Goal: Contribute content

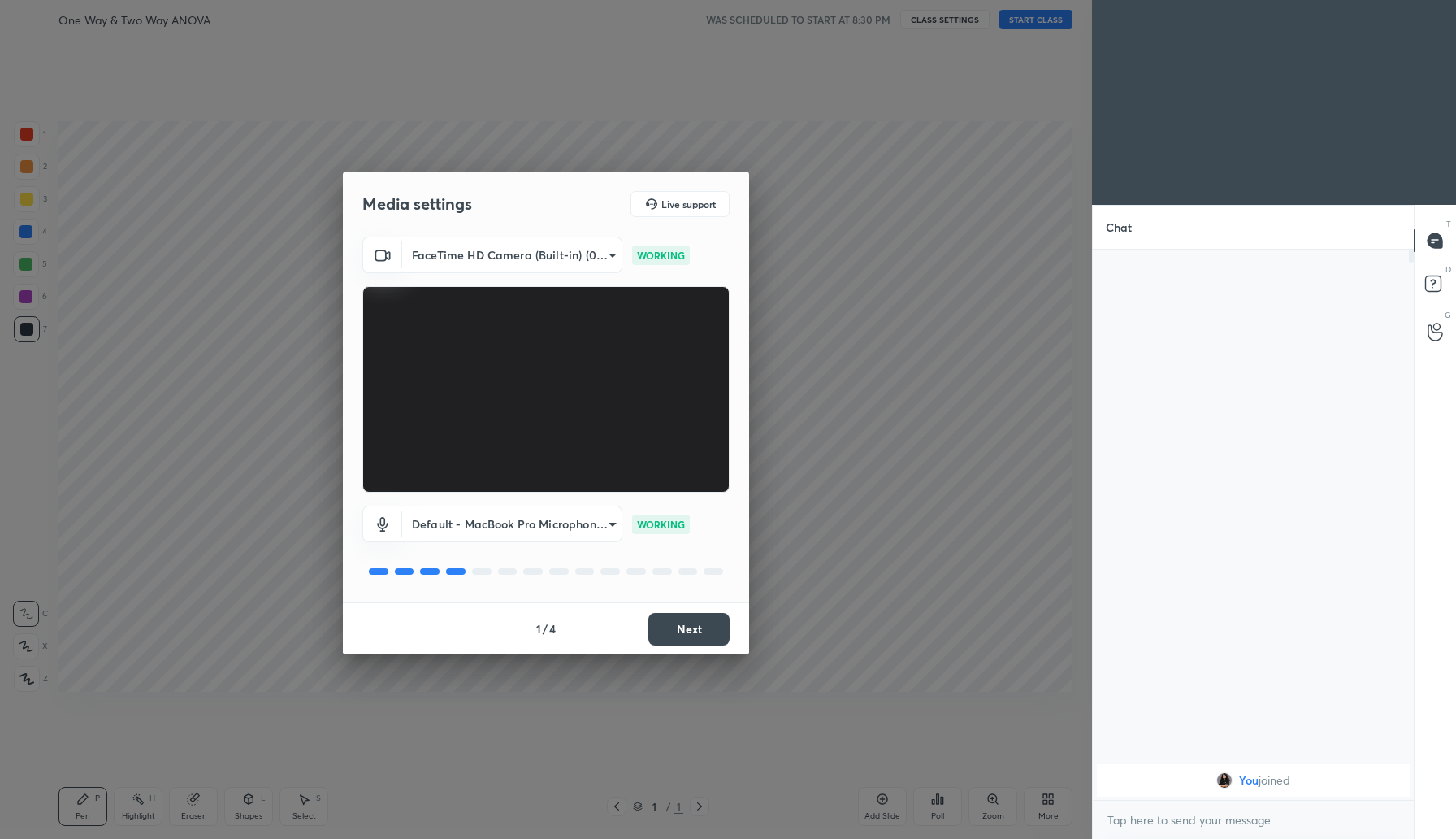
scroll to position [6, 6]
click at [682, 629] on button "Next" at bounding box center [689, 629] width 81 height 33
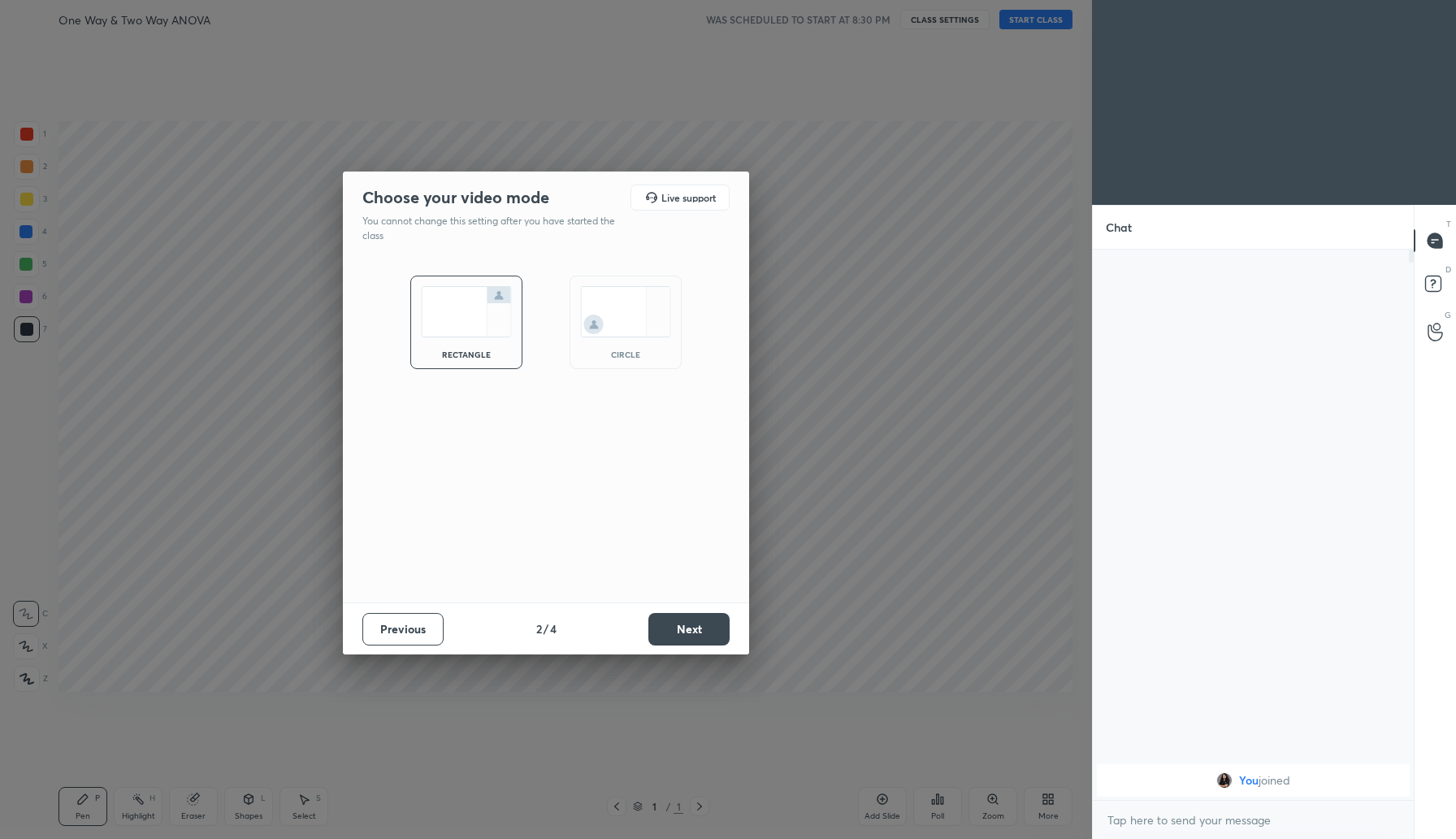
click at [682, 629] on button "Next" at bounding box center [689, 629] width 81 height 33
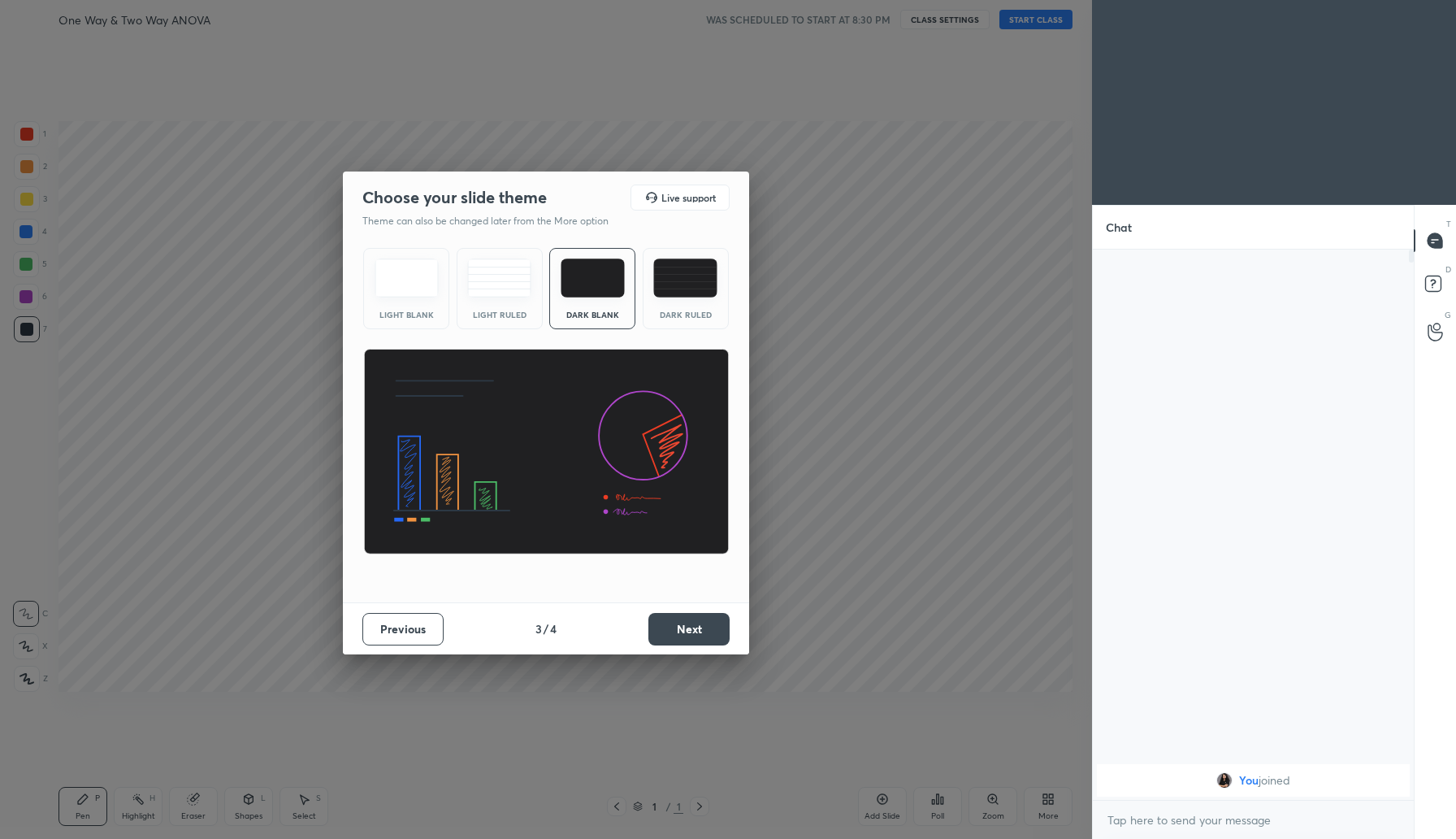
click at [682, 629] on button "Next" at bounding box center [689, 629] width 81 height 33
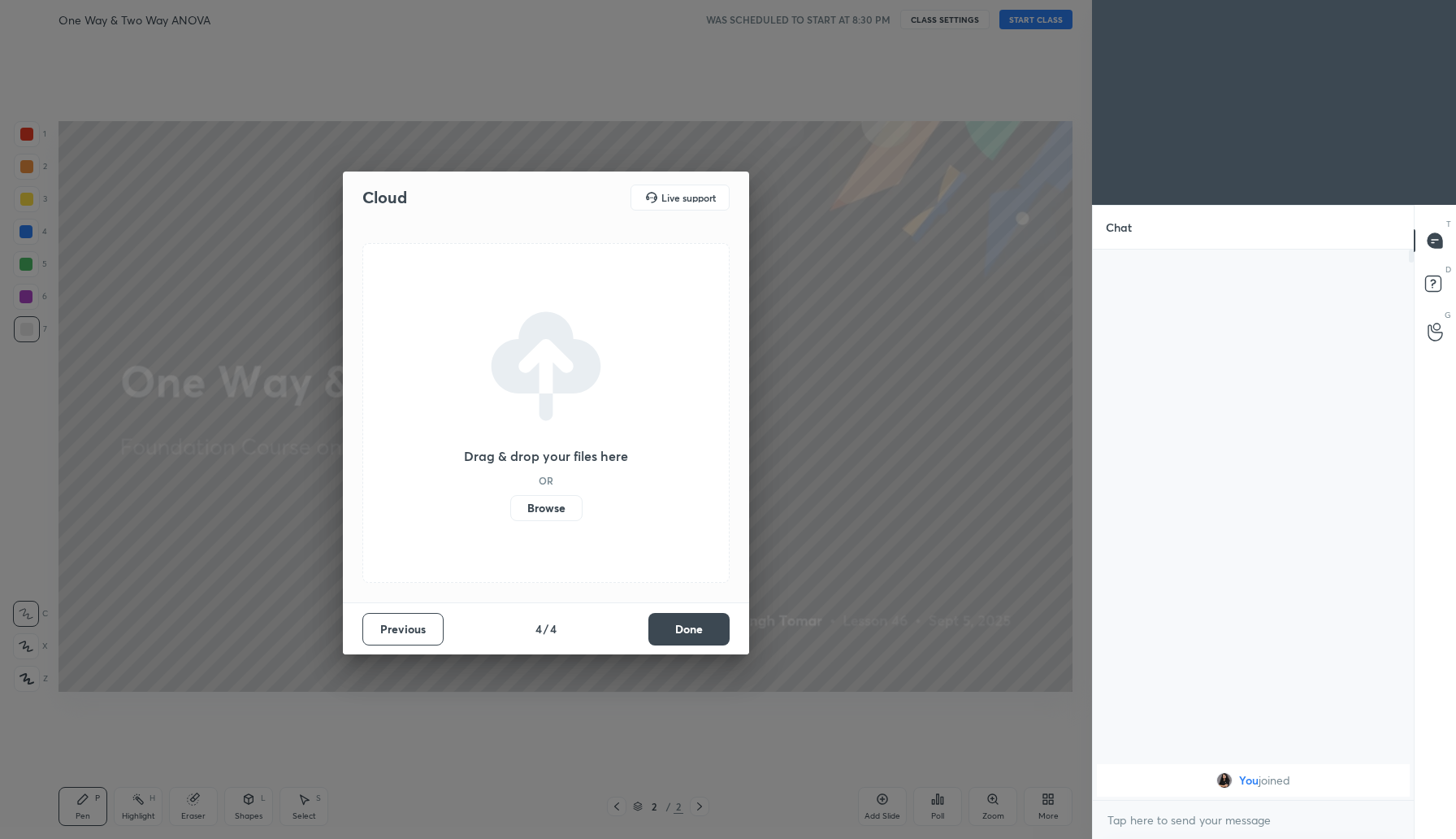
click at [557, 514] on label "Browse" at bounding box center [546, 507] width 72 height 26
click at [510, 514] on input "Browse" at bounding box center [510, 507] width 0 height 26
click at [683, 634] on button "Done" at bounding box center [689, 629] width 81 height 33
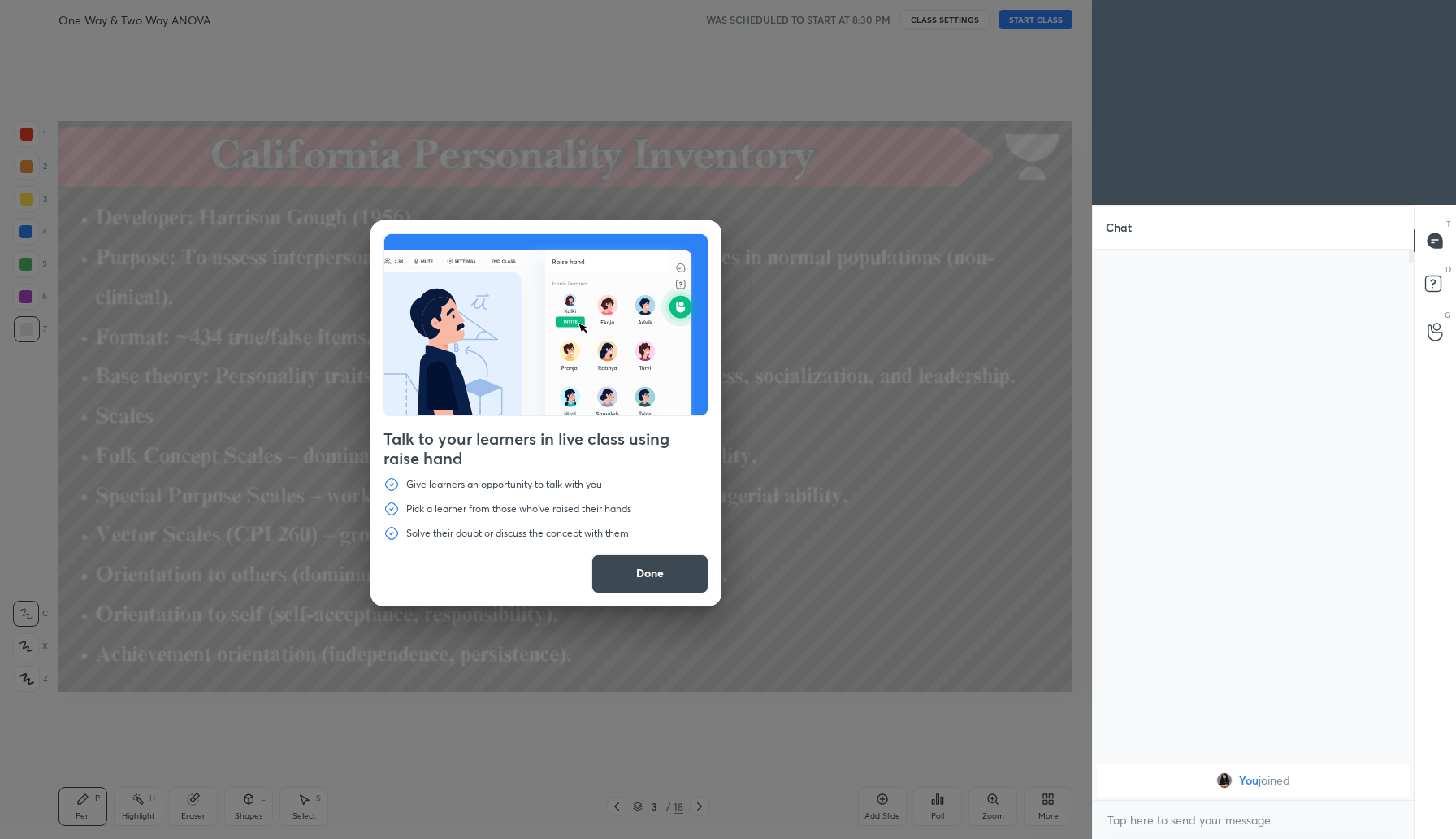
click at [641, 572] on button "Done" at bounding box center [651, 573] width 117 height 39
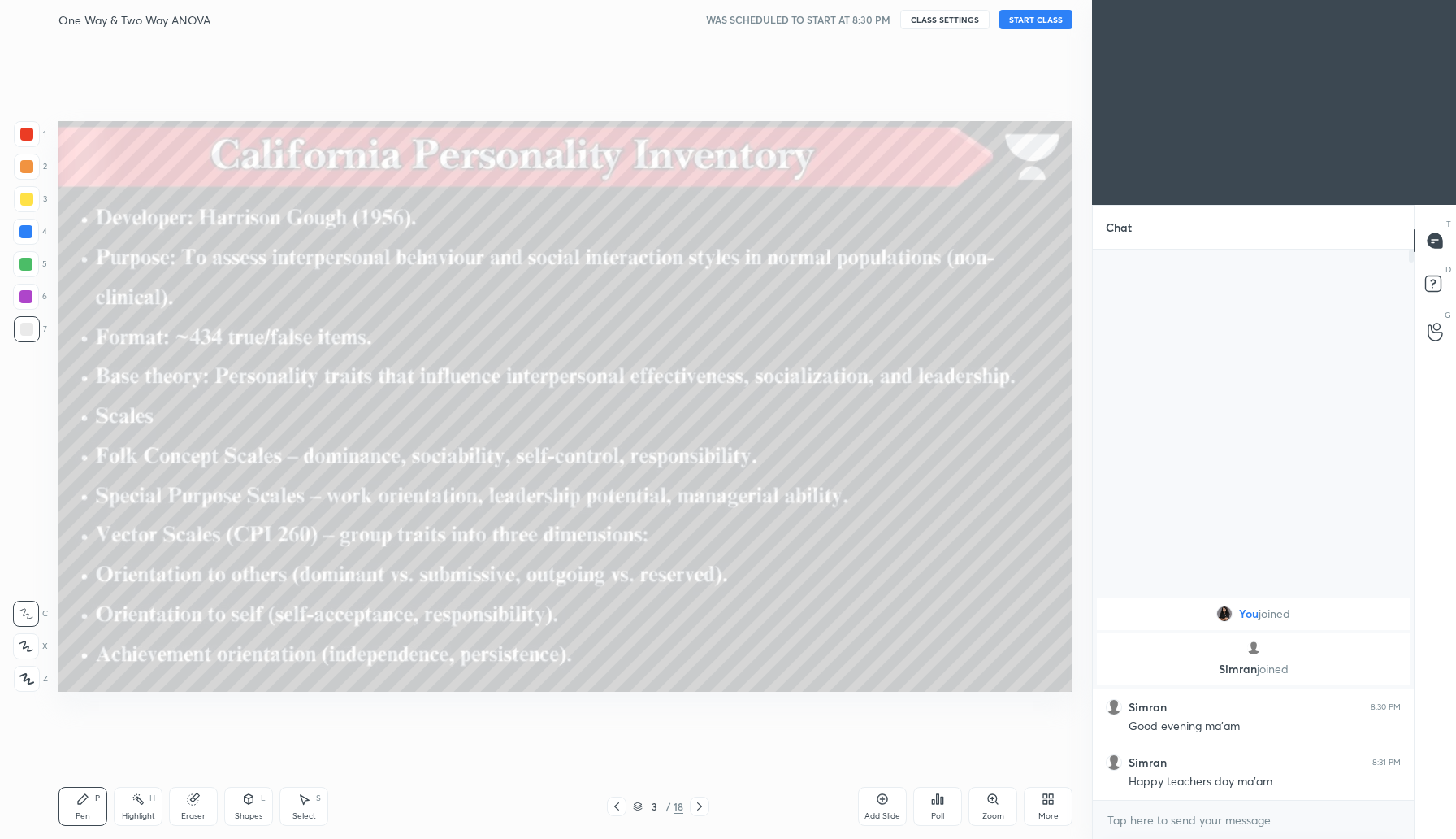
click at [1039, 19] on button "START CLASS" at bounding box center [1036, 19] width 73 height 19
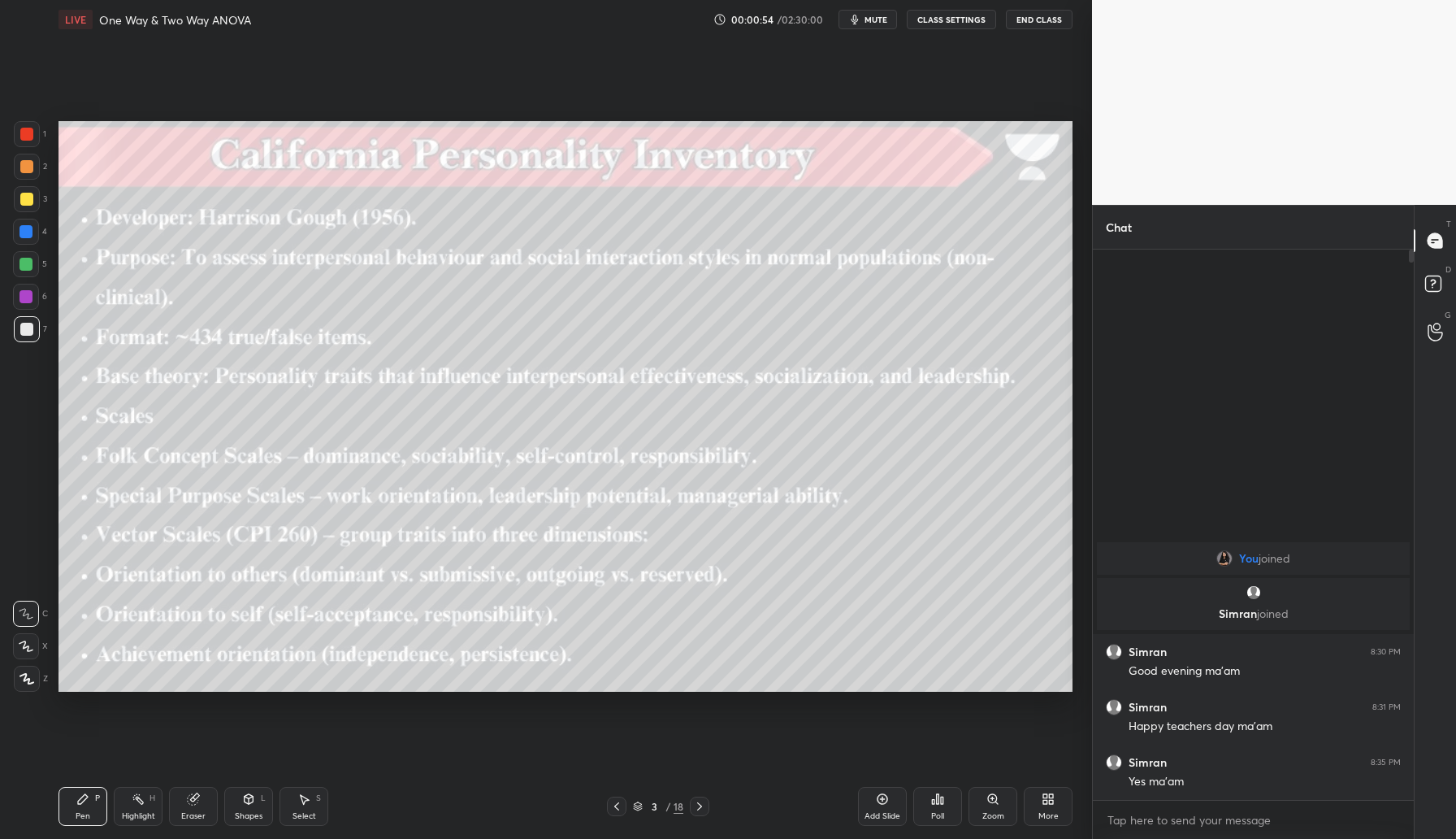
click at [891, 802] on div "Add Slide" at bounding box center [882, 805] width 49 height 39
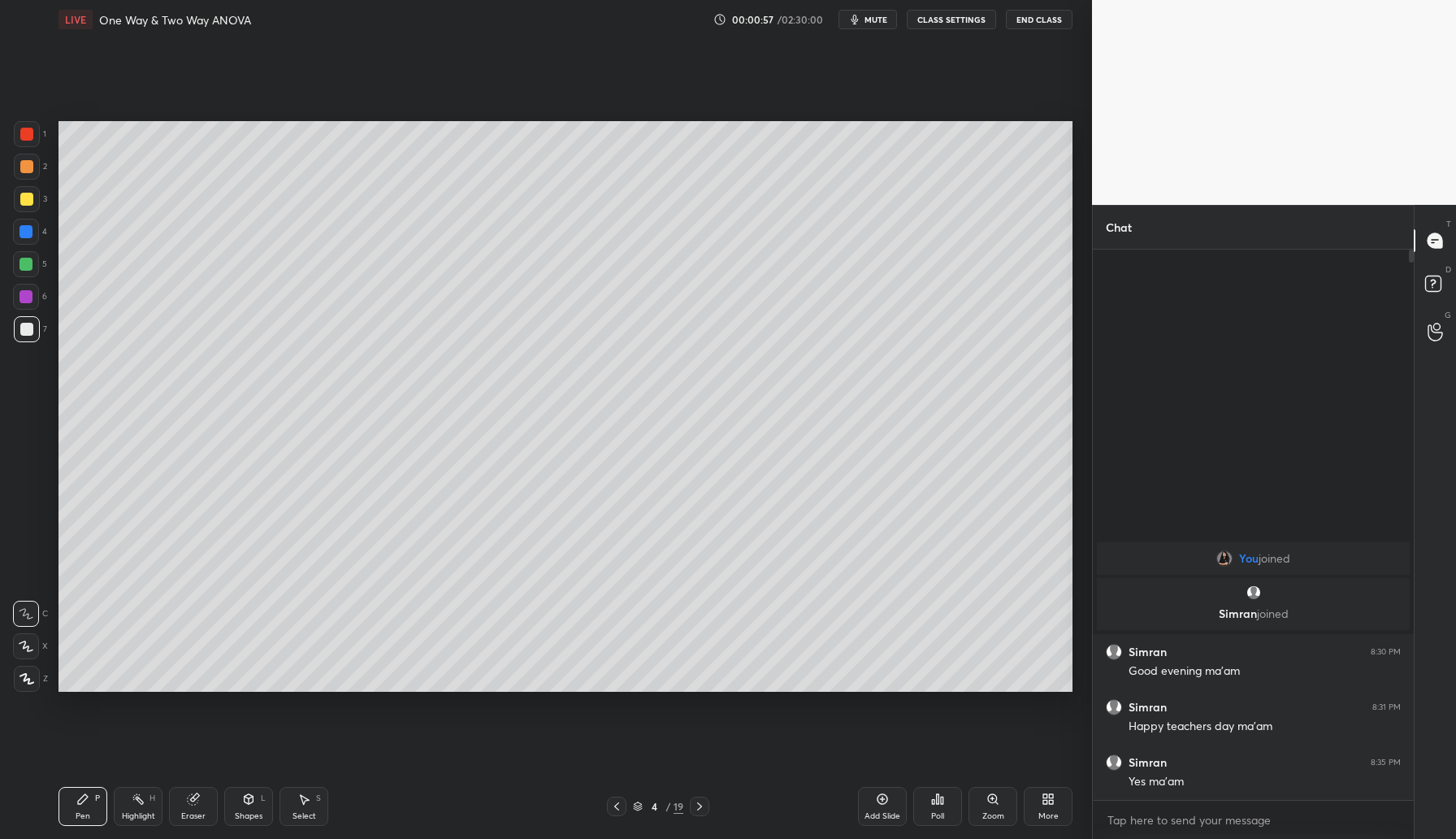
drag, startPoint x: 25, startPoint y: 133, endPoint x: 56, endPoint y: 134, distance: 31.0
click at [25, 134] on div at bounding box center [27, 135] width 13 height 13
click at [247, 805] on div "Shapes L" at bounding box center [248, 805] width 49 height 39
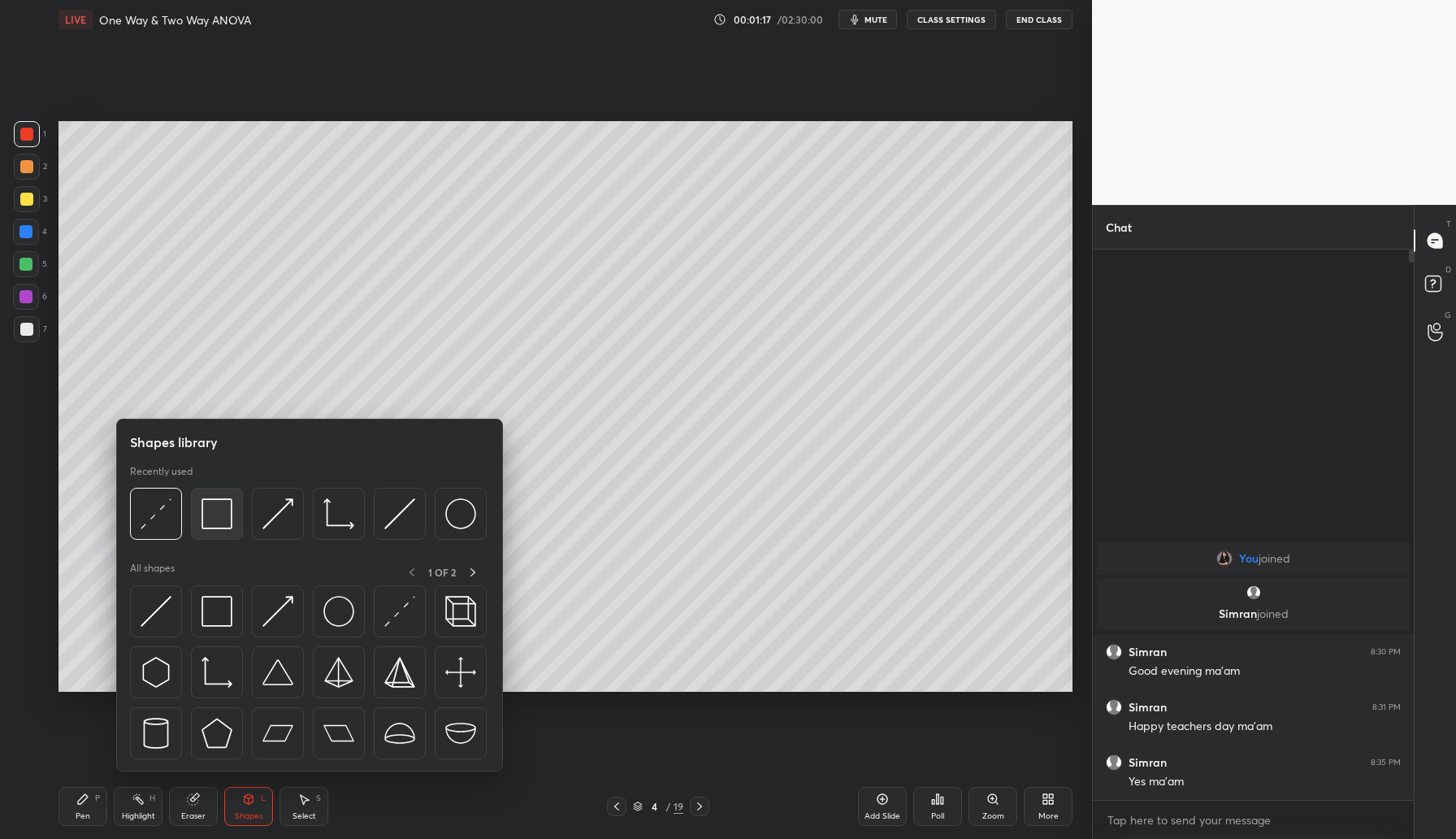
click at [212, 533] on div at bounding box center [217, 514] width 52 height 52
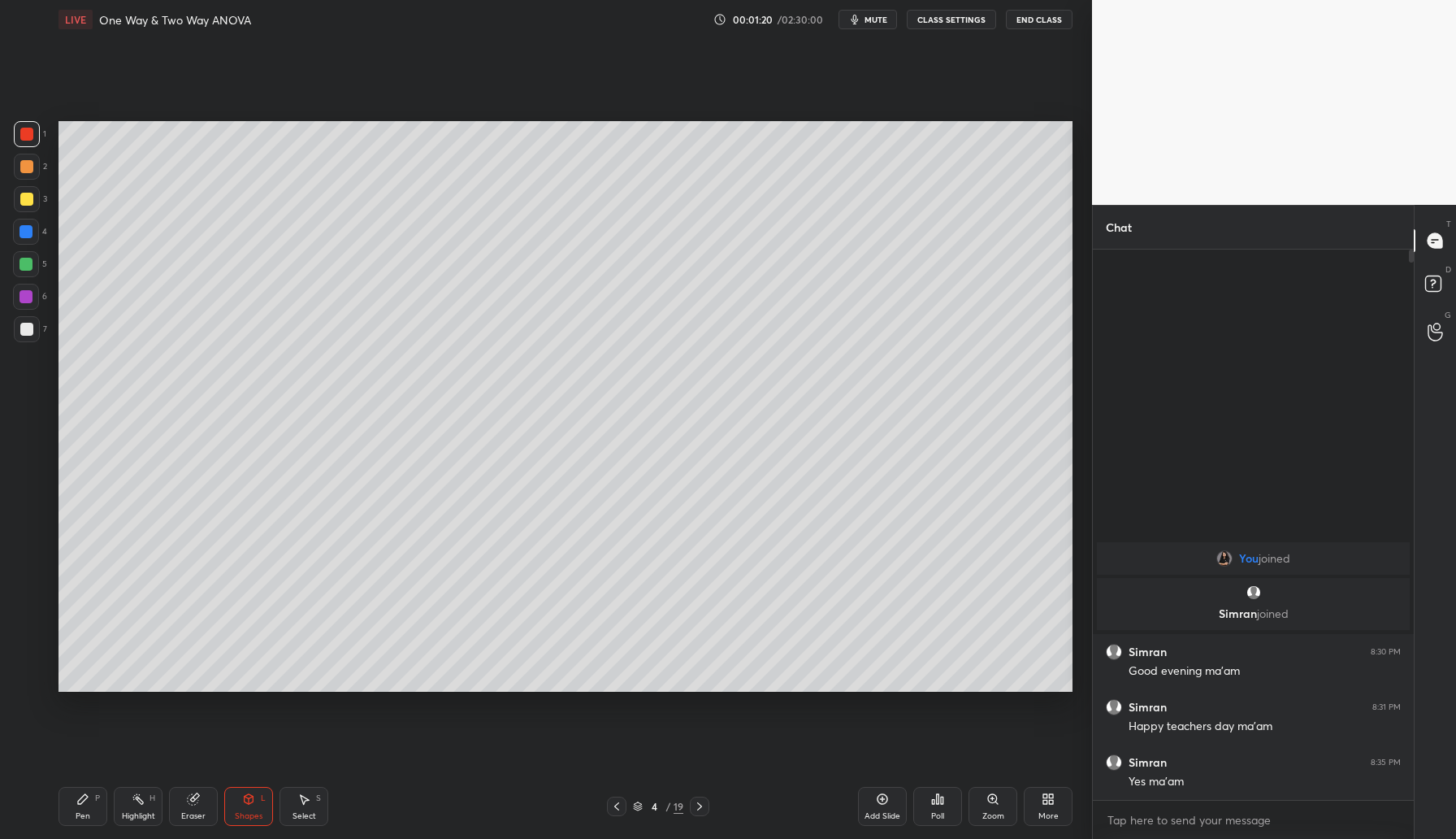
drag, startPoint x: 75, startPoint y: 797, endPoint x: 80, endPoint y: 790, distance: 8.6
click at [75, 795] on div "Pen P" at bounding box center [83, 805] width 49 height 39
drag, startPoint x: 26, startPoint y: 165, endPoint x: 55, endPoint y: 165, distance: 29.0
click at [29, 165] on div at bounding box center [27, 166] width 13 height 13
drag, startPoint x: 234, startPoint y: 731, endPoint x: 241, endPoint y: 747, distance: 17.5
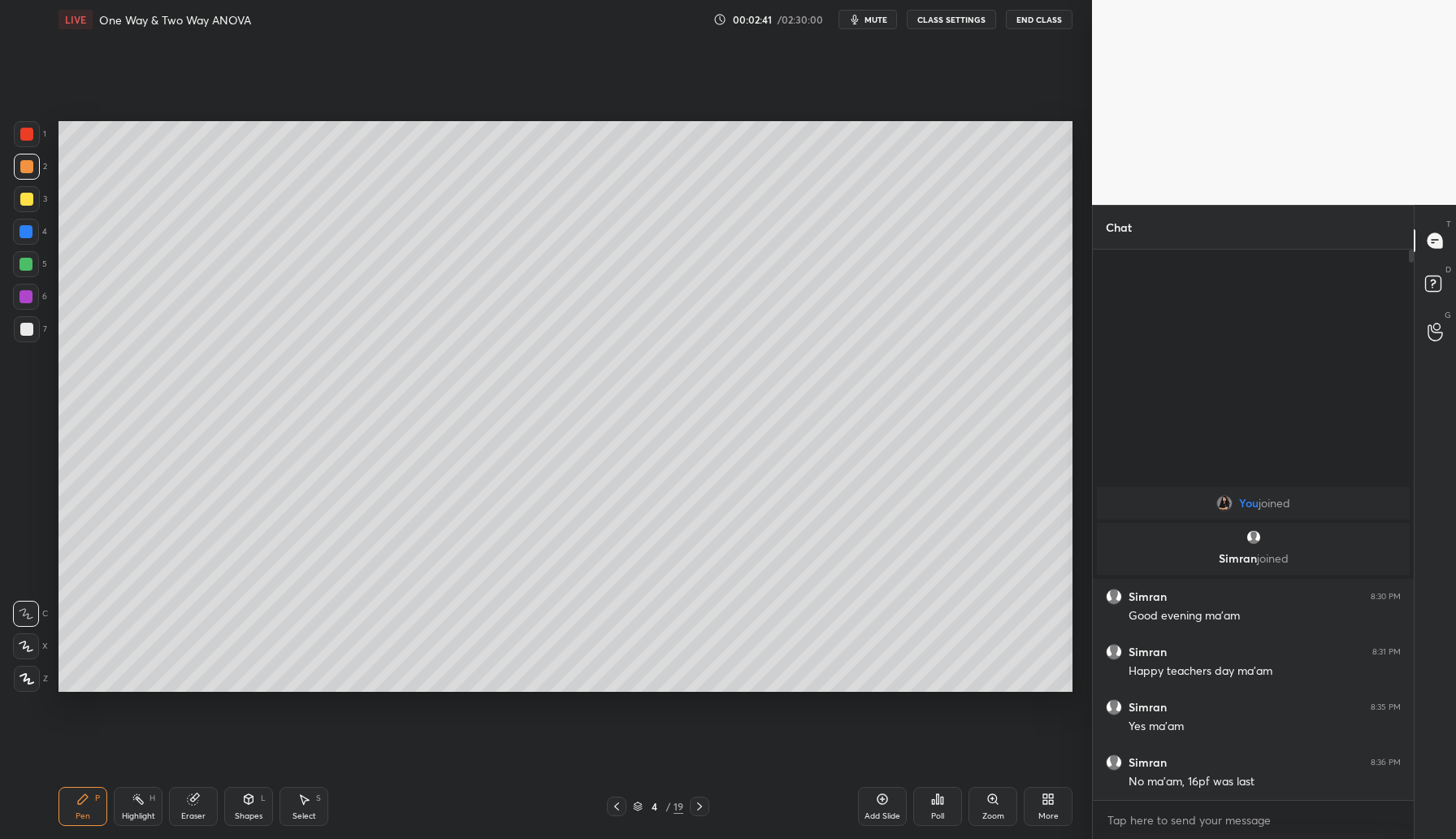
click at [248, 758] on div "Setting up your live class Poll for secs No correct answer Start poll" at bounding box center [565, 406] width 1027 height 734
drag, startPoint x: 26, startPoint y: 196, endPoint x: 52, endPoint y: 203, distance: 26.9
click at [27, 197] on div at bounding box center [27, 199] width 13 height 13
drag, startPoint x: 28, startPoint y: 271, endPoint x: 52, endPoint y: 285, distance: 27.8
click at [29, 269] on div at bounding box center [26, 264] width 26 height 26
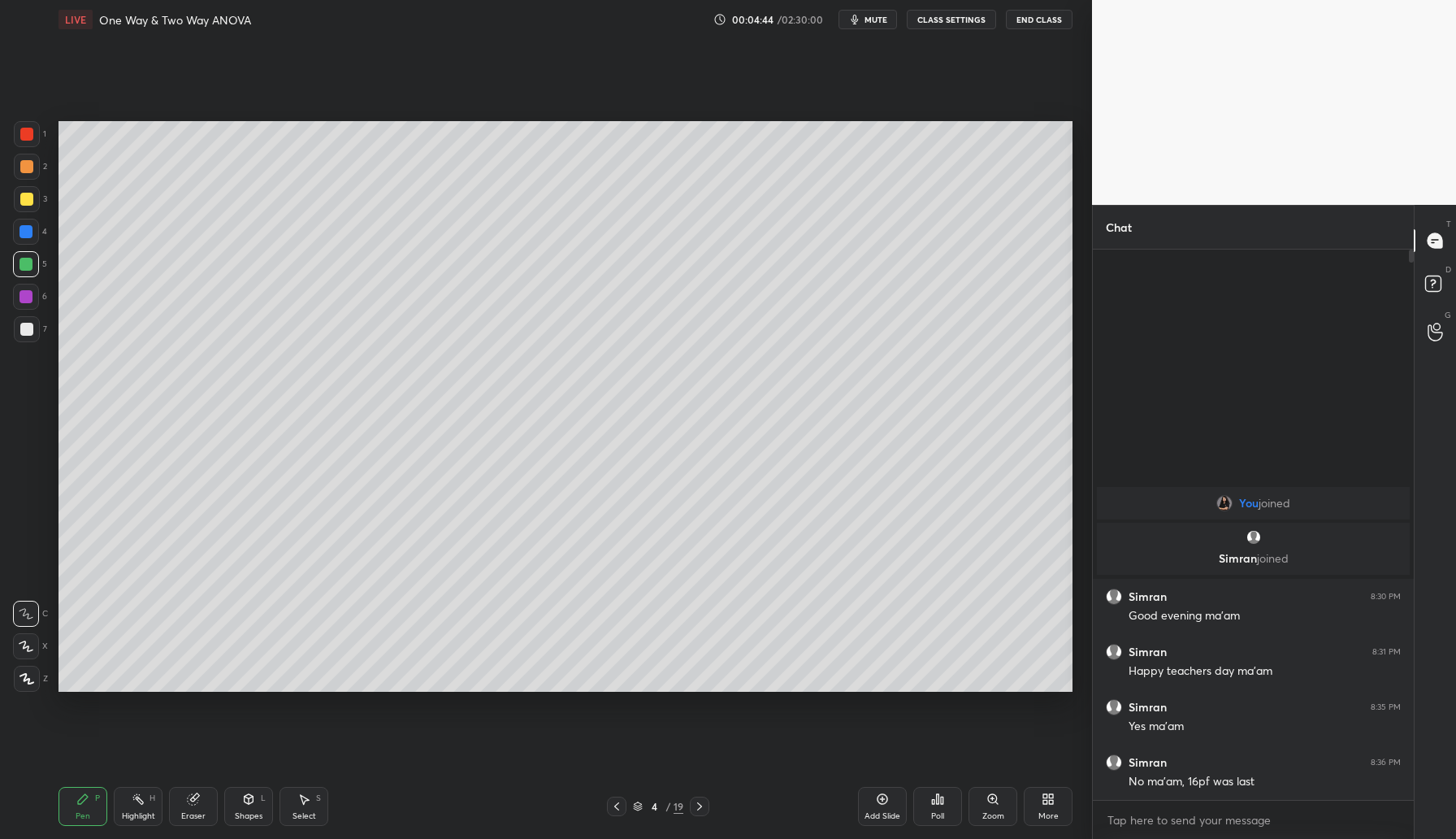
click at [888, 802] on icon at bounding box center [882, 799] width 13 height 13
click at [703, 805] on icon at bounding box center [701, 806] width 13 height 13
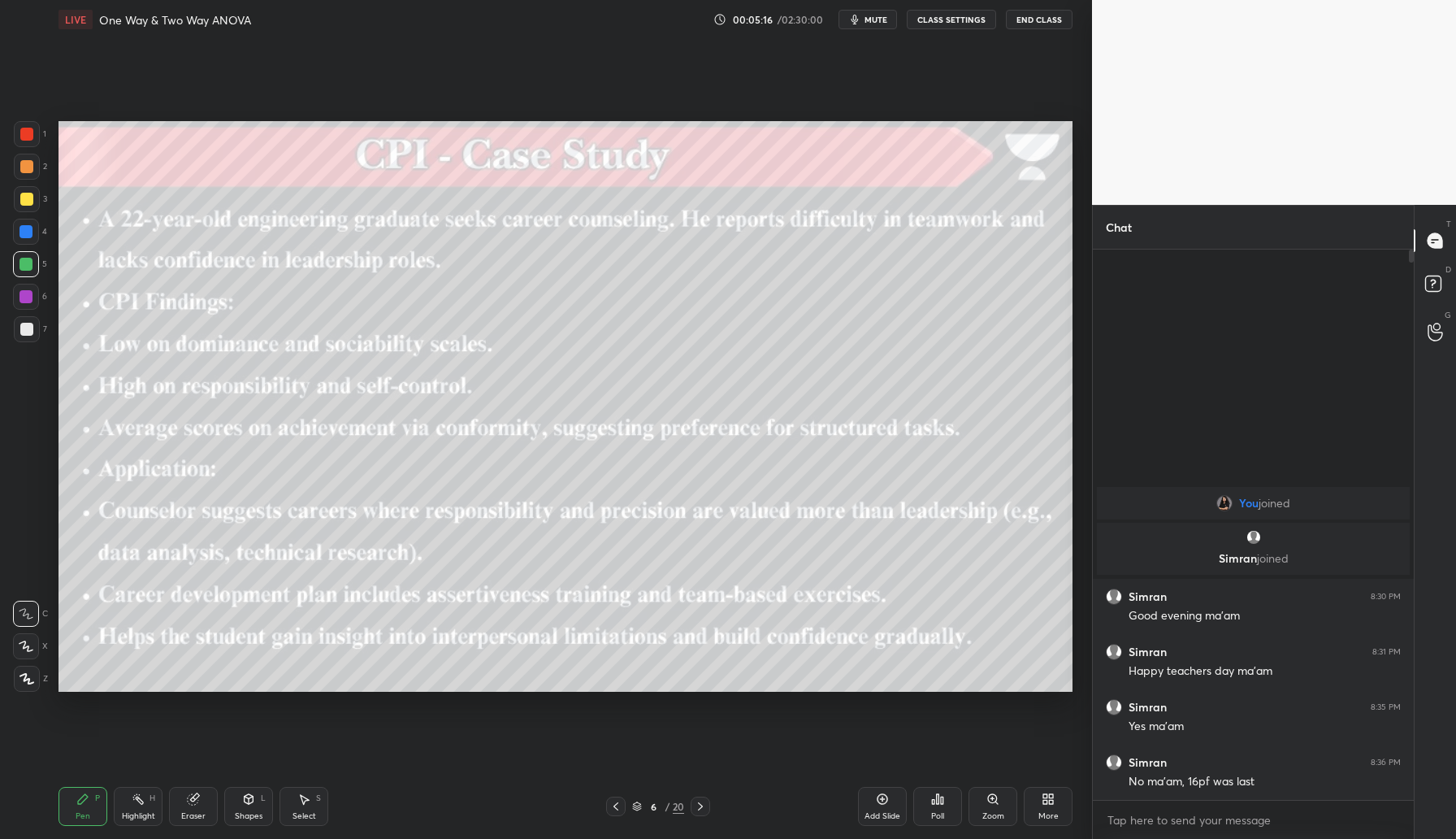
drag, startPoint x: 620, startPoint y: 806, endPoint x: 631, endPoint y: 803, distance: 11.4
click at [621, 808] on icon at bounding box center [616, 806] width 13 height 13
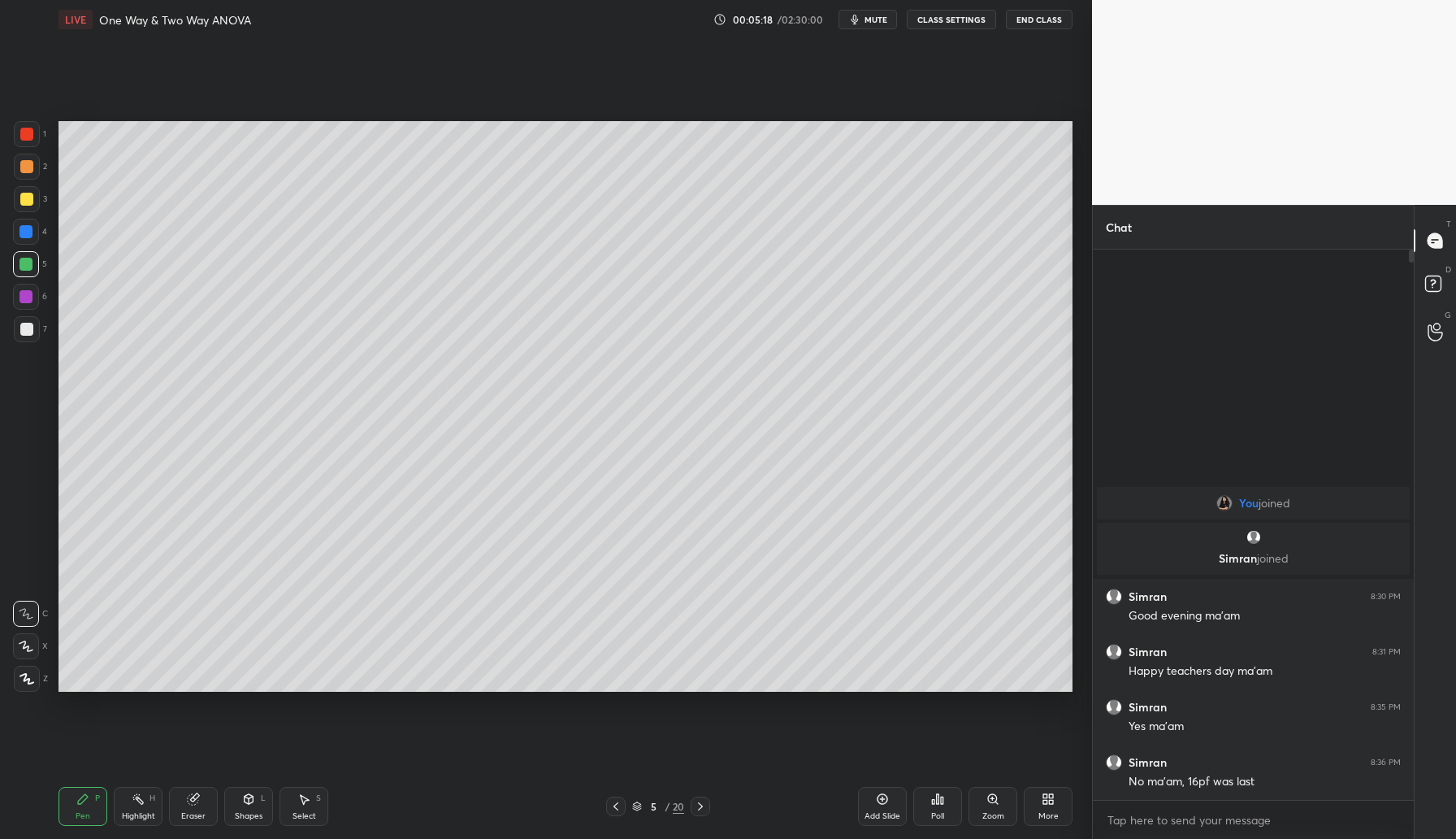
click at [702, 806] on icon at bounding box center [701, 806] width 13 height 13
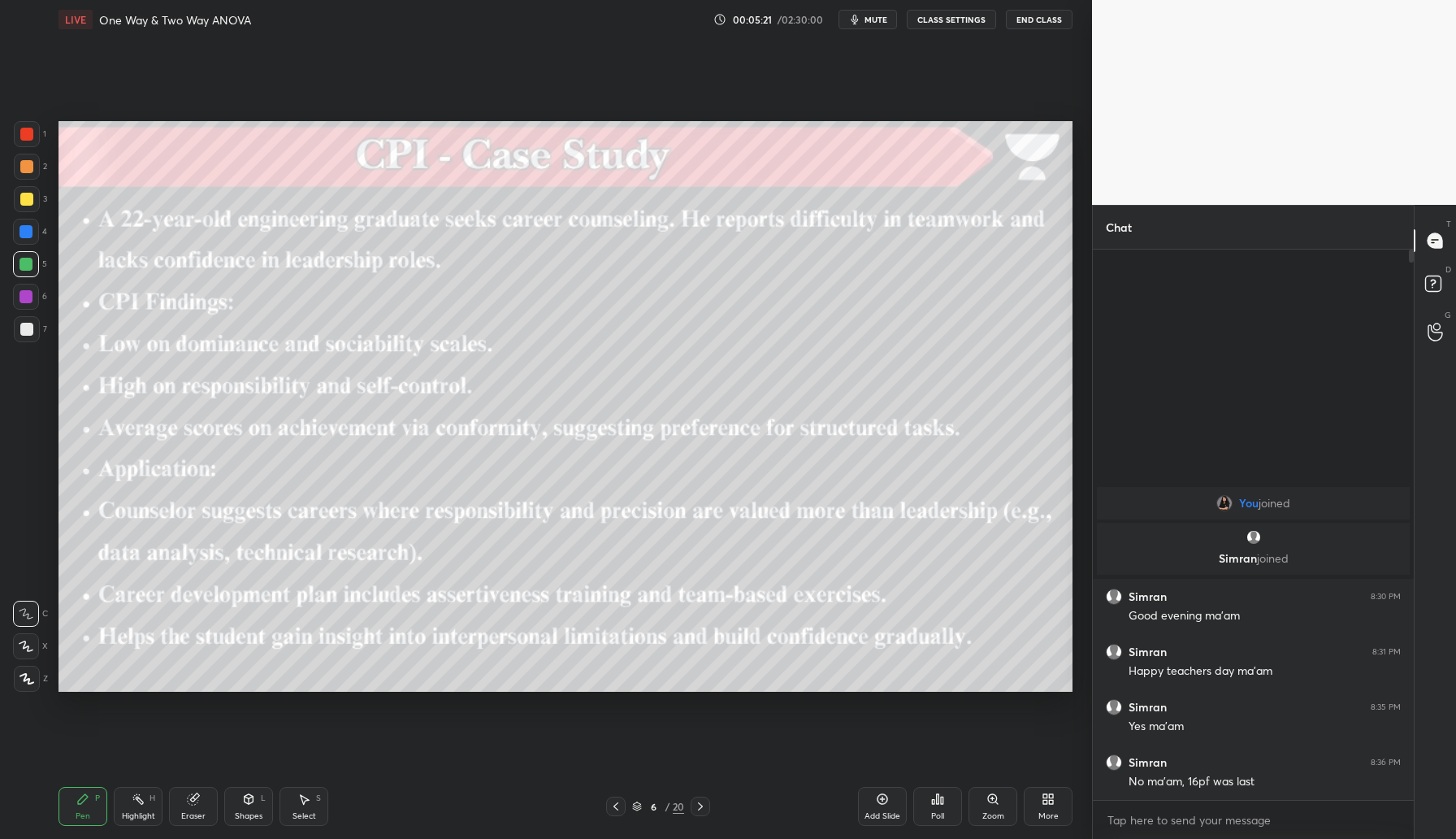
click at [619, 808] on icon at bounding box center [616, 806] width 13 height 13
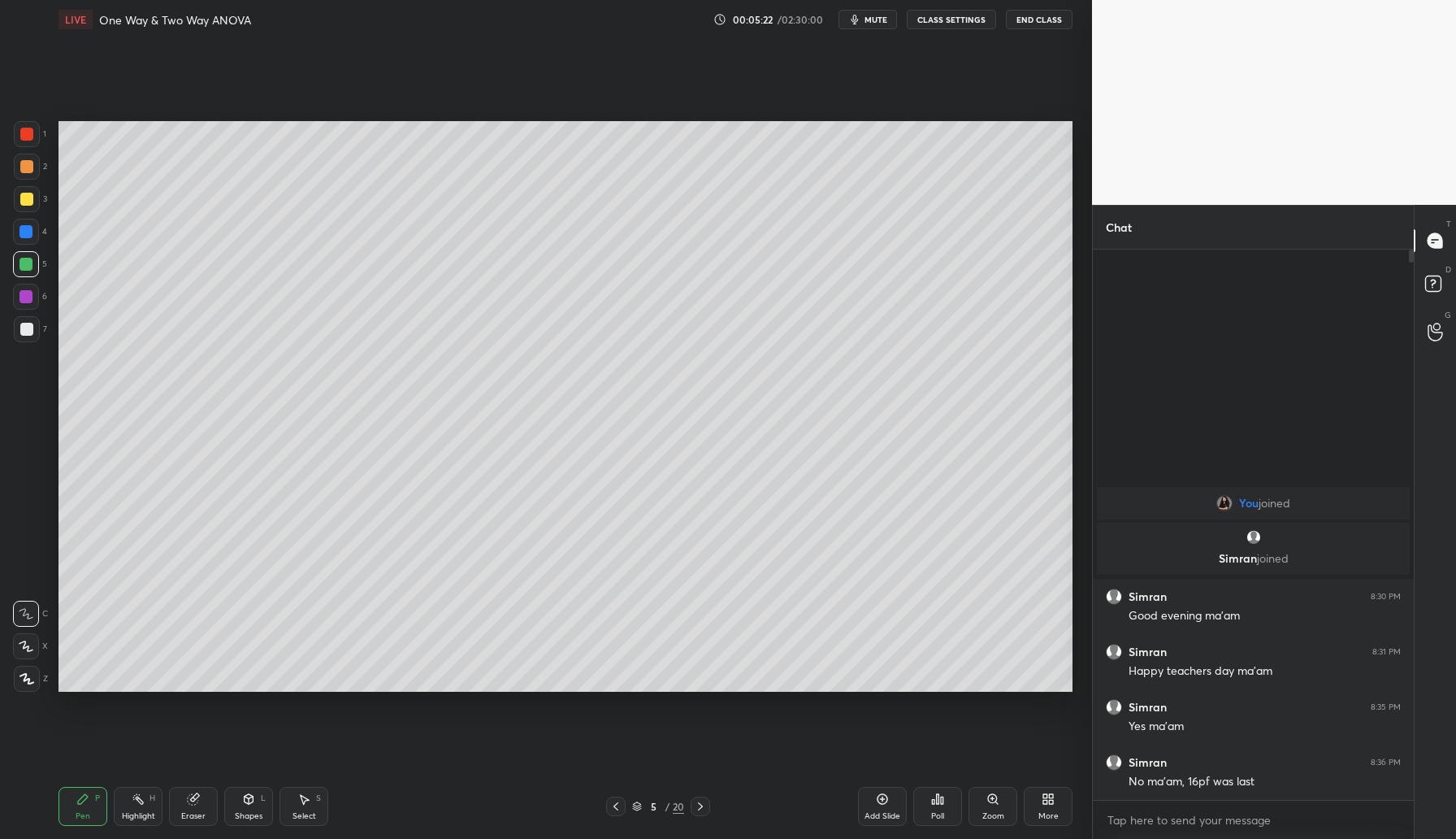
click at [619, 813] on div at bounding box center [616, 806] width 19 height 19
drag, startPoint x: 622, startPoint y: 802, endPoint x: 629, endPoint y: 799, distance: 7.6
click at [622, 802] on icon at bounding box center [616, 806] width 13 height 13
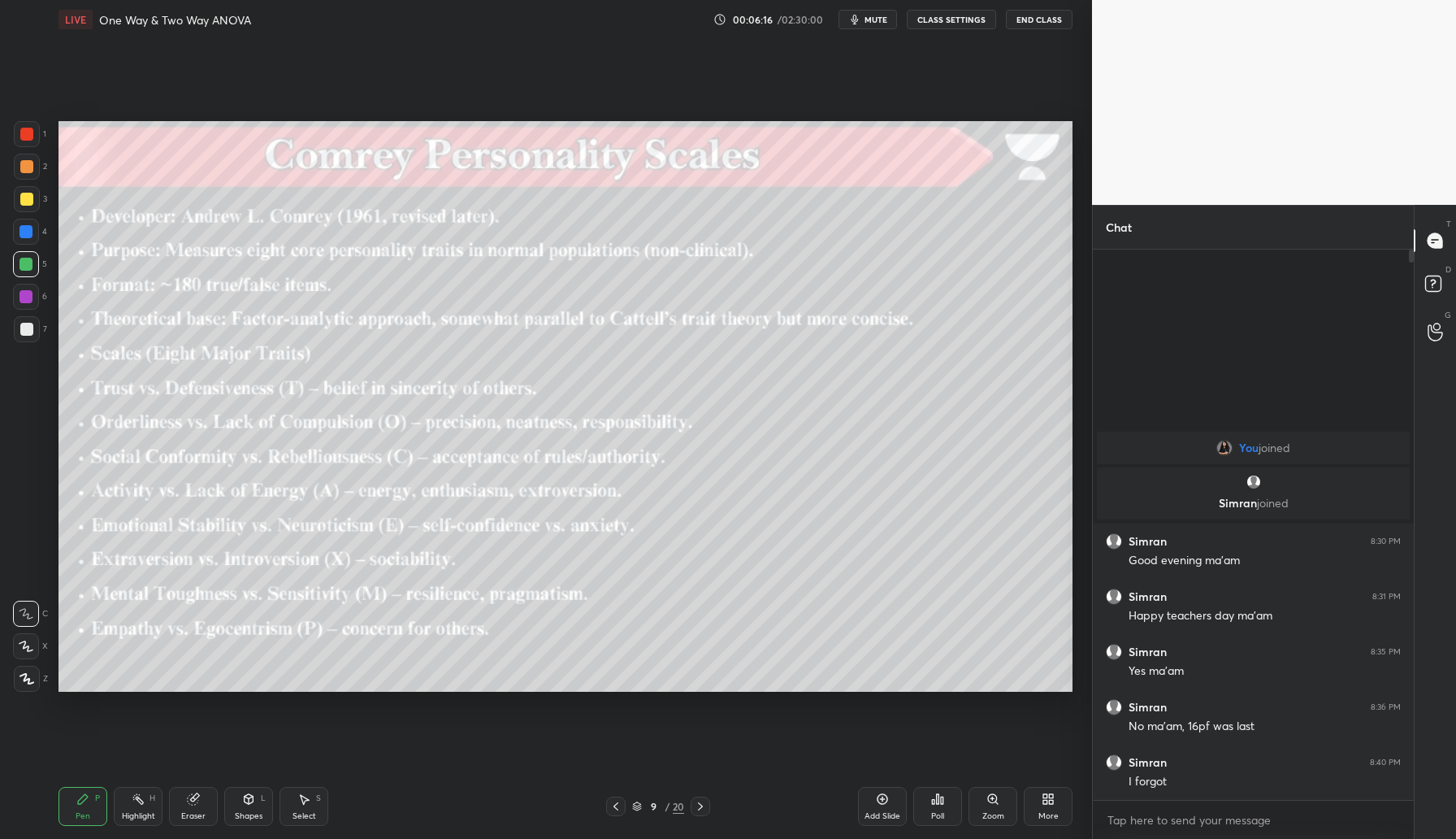
drag, startPoint x: 611, startPoint y: 801, endPoint x: 701, endPoint y: 788, distance: 90.9
click at [614, 801] on icon at bounding box center [616, 806] width 13 height 13
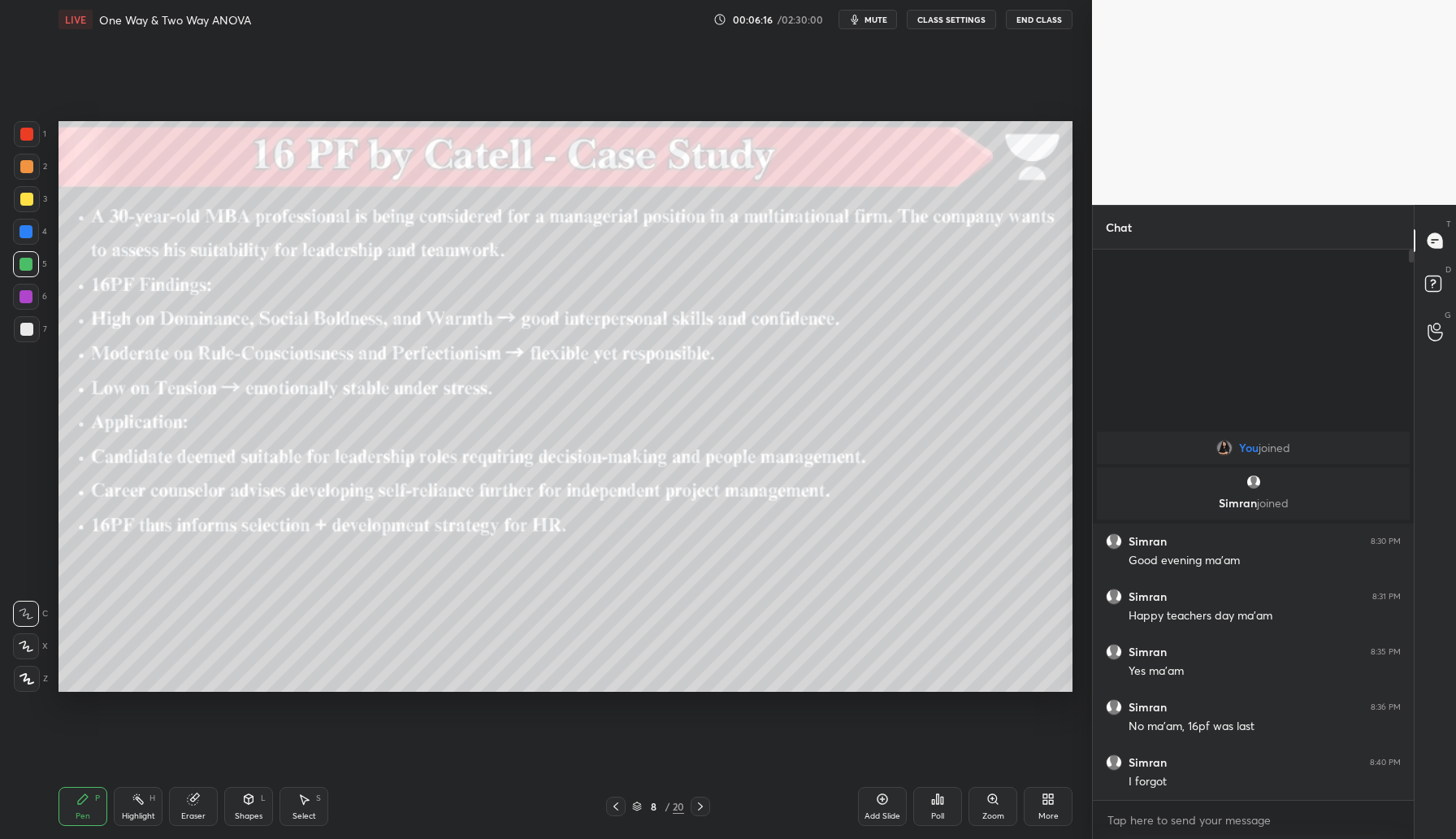
click at [894, 803] on div "Add Slide" at bounding box center [882, 805] width 49 height 39
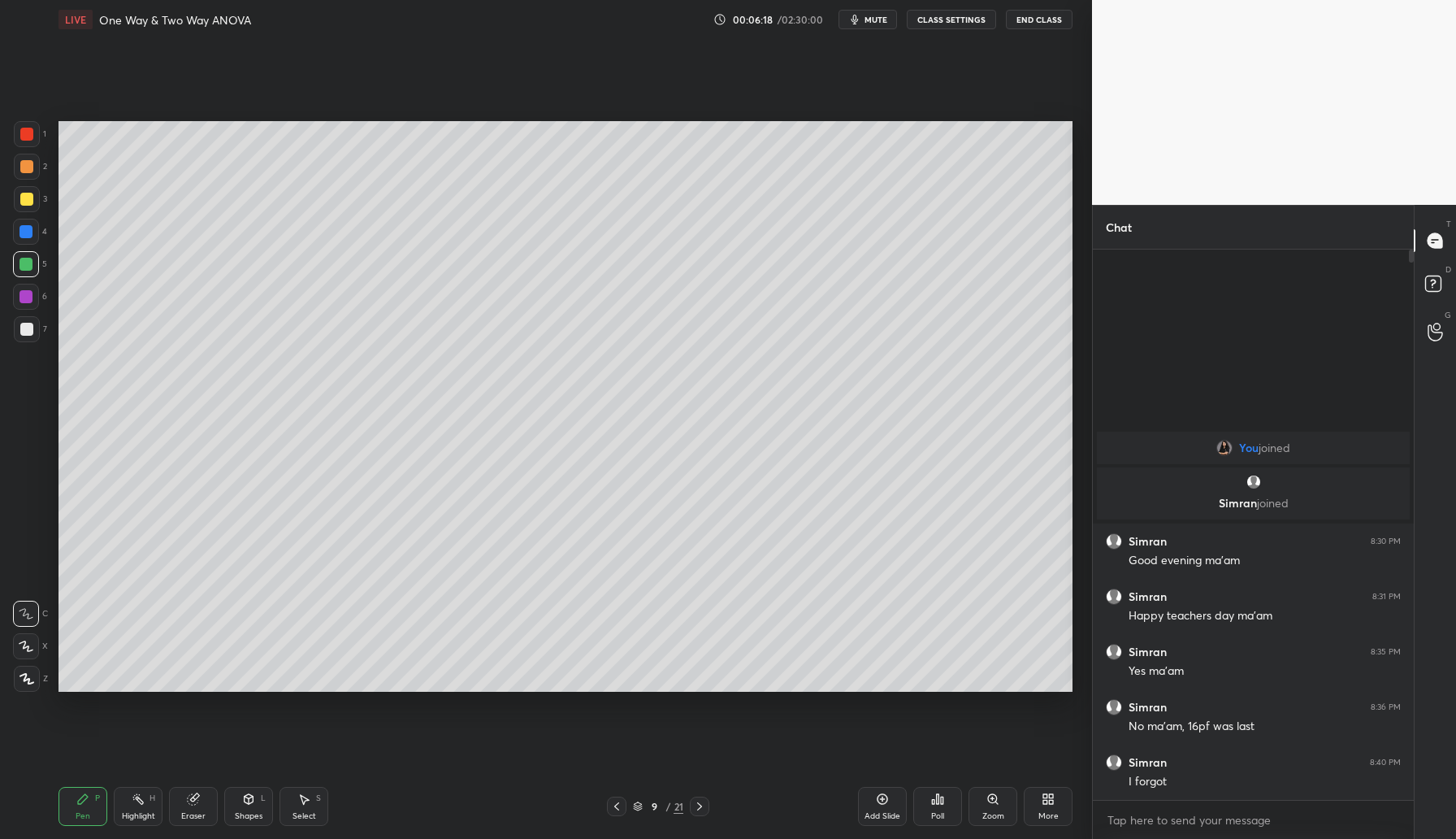
drag, startPoint x: 31, startPoint y: 196, endPoint x: 39, endPoint y: 190, distance: 10.0
click at [34, 195] on div at bounding box center [26, 198] width 26 height 26
click at [191, 802] on icon at bounding box center [192, 799] width 11 height 11
drag, startPoint x: 32, startPoint y: 648, endPoint x: 58, endPoint y: 616, distance: 41.2
click at [33, 648] on div at bounding box center [26, 646] width 26 height 26
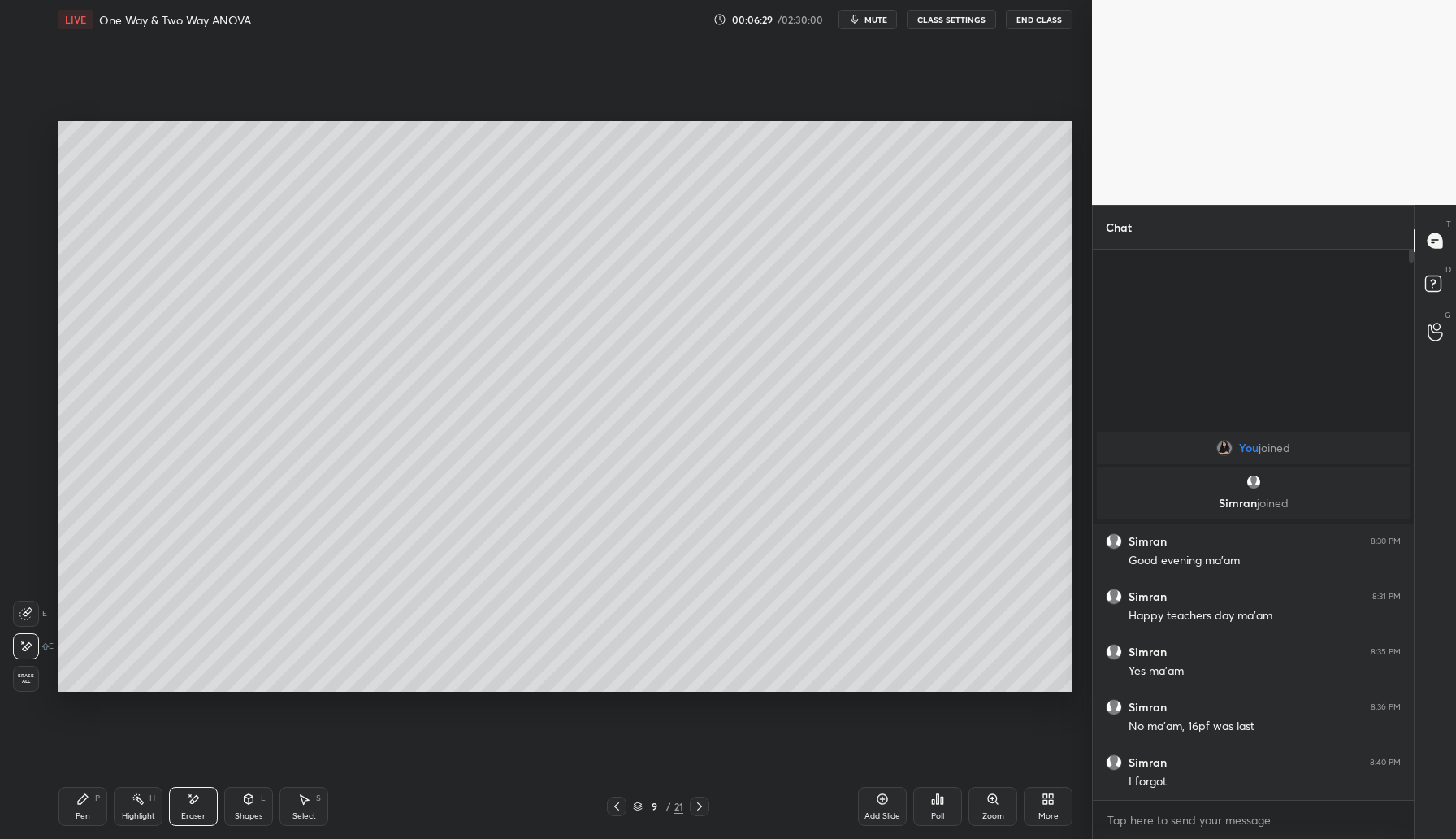
click at [86, 790] on div "Pen P" at bounding box center [83, 805] width 49 height 39
drag, startPoint x: 29, startPoint y: 231, endPoint x: 49, endPoint y: 239, distance: 21.5
click at [29, 231] on div at bounding box center [26, 232] width 13 height 13
click at [29, 299] on div at bounding box center [26, 296] width 13 height 13
drag, startPoint x: 887, startPoint y: 813, endPoint x: 893, endPoint y: 752, distance: 61.3
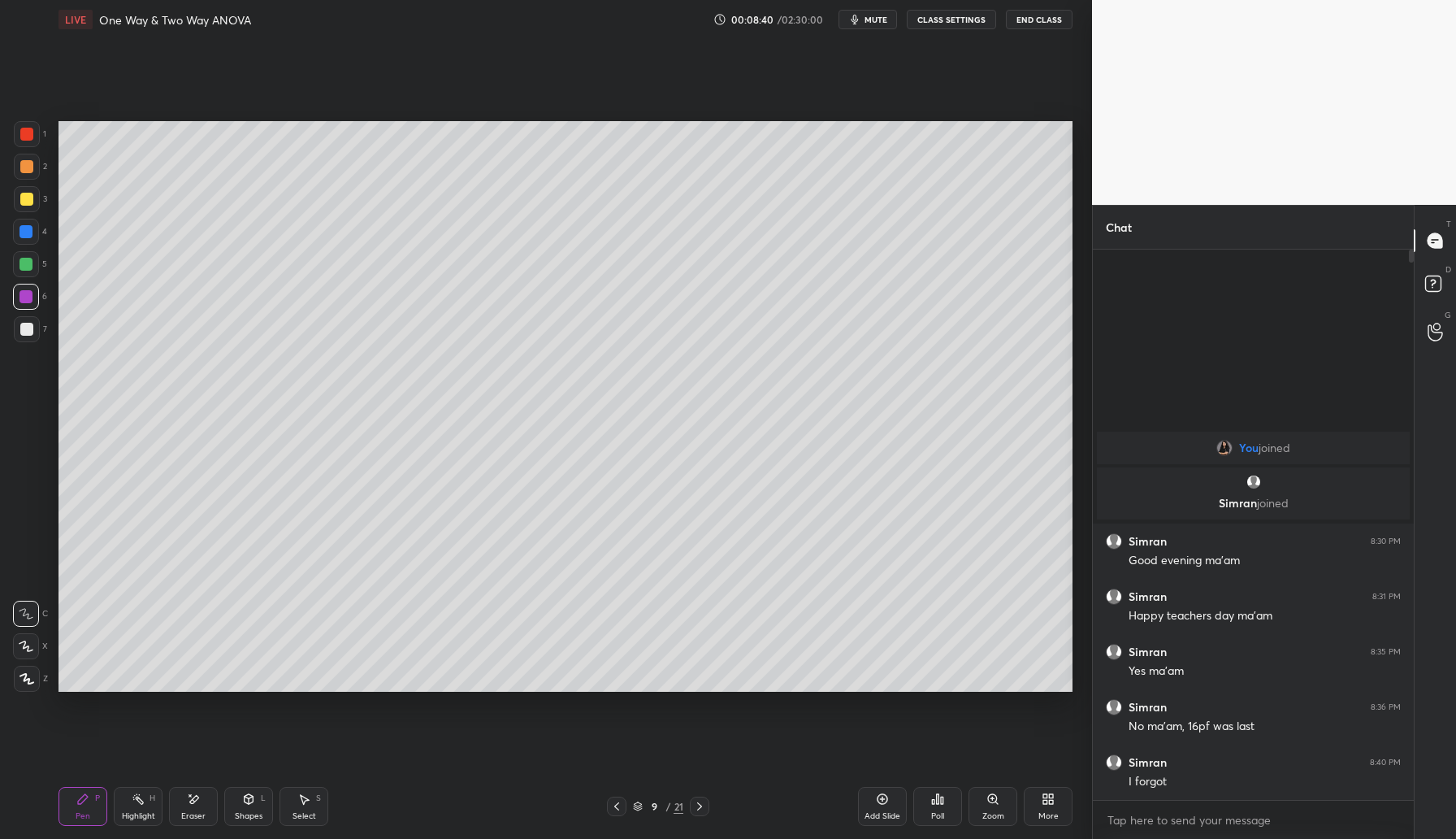
click at [887, 814] on div "Add Slide" at bounding box center [882, 816] width 36 height 8
click at [31, 201] on div at bounding box center [27, 199] width 13 height 13
click at [202, 801] on div "Eraser" at bounding box center [193, 805] width 49 height 39
drag, startPoint x: 84, startPoint y: 803, endPoint x: 183, endPoint y: 700, distance: 142.9
click at [91, 798] on div "Pen P" at bounding box center [83, 805] width 49 height 39
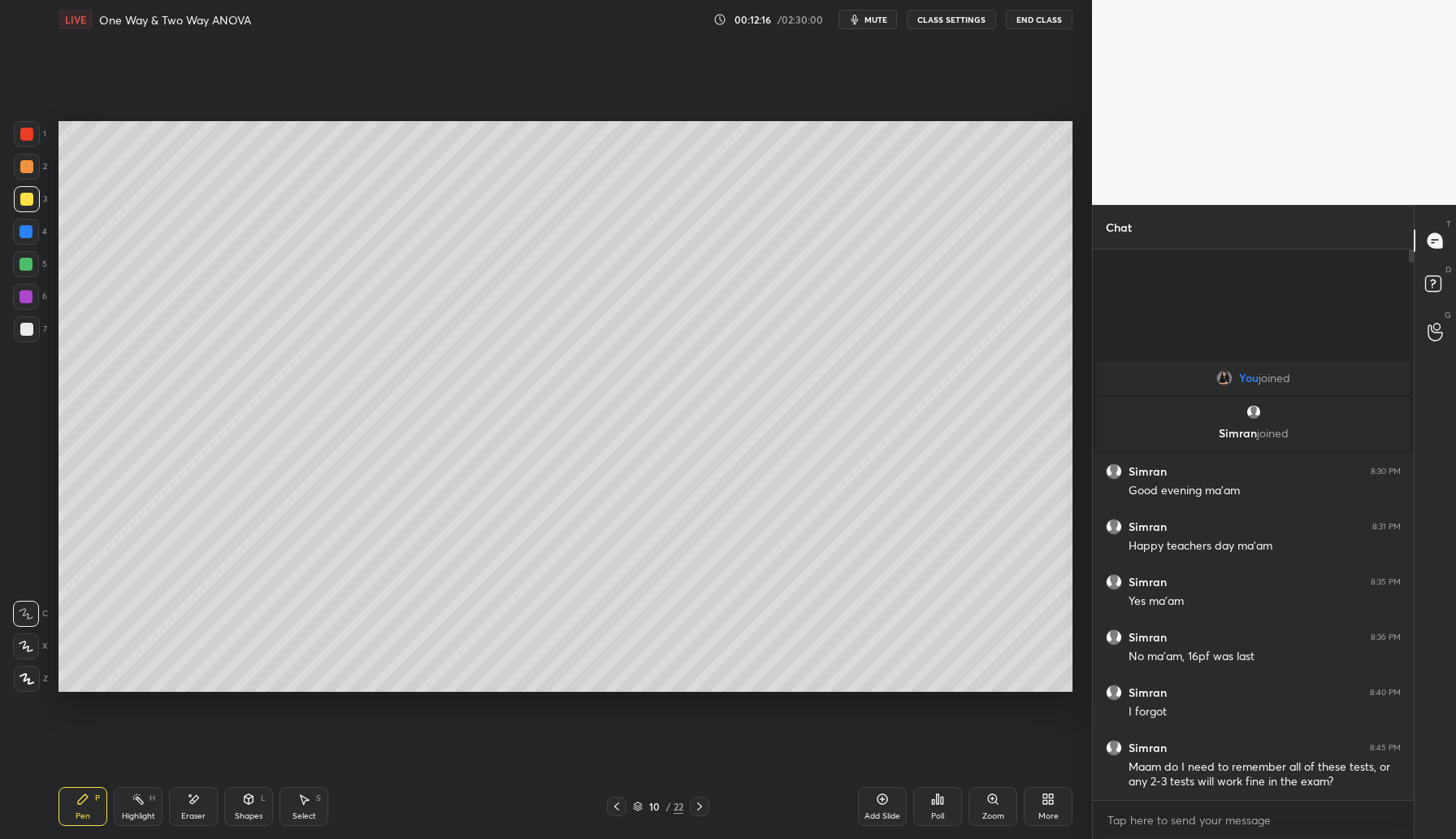
click at [28, 267] on div at bounding box center [26, 265] width 13 height 13
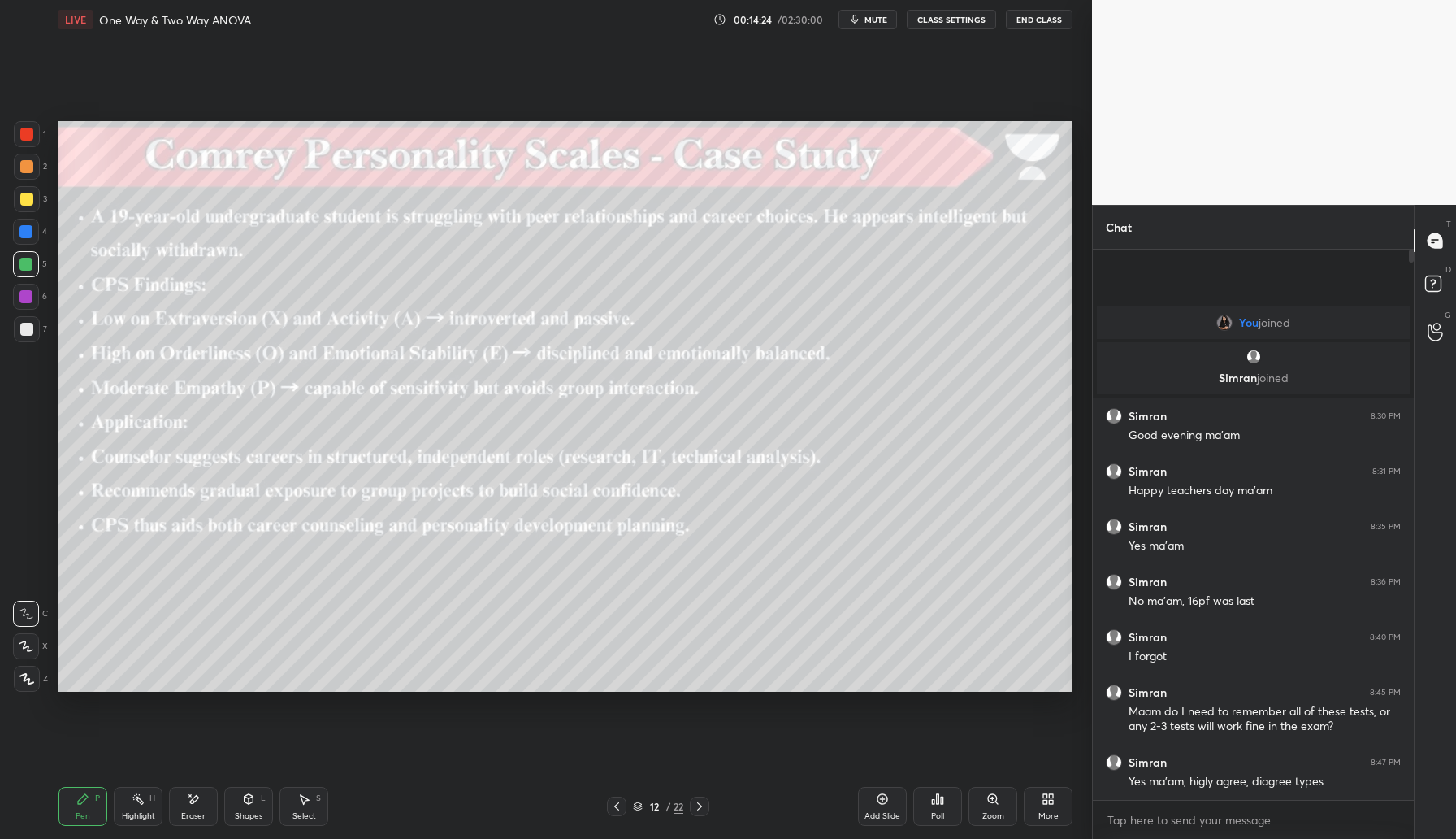
click at [896, 807] on div "Add Slide" at bounding box center [882, 805] width 49 height 39
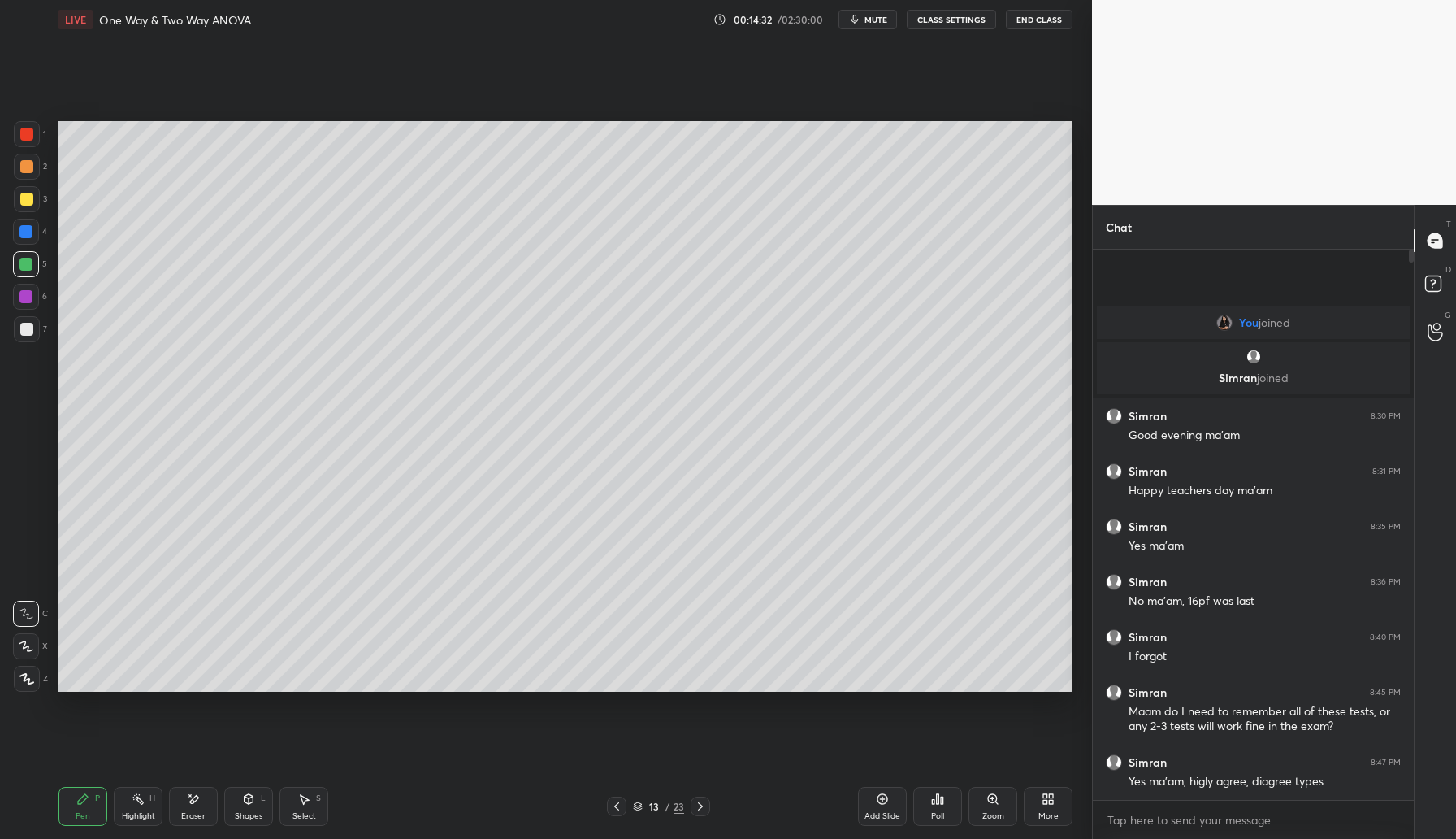
drag, startPoint x: 201, startPoint y: 798, endPoint x: 203, endPoint y: 786, distance: 12.2
click at [202, 790] on div "Eraser" at bounding box center [193, 805] width 49 height 39
click at [76, 801] on icon at bounding box center [83, 799] width 13 height 13
drag, startPoint x: 138, startPoint y: 809, endPoint x: 192, endPoint y: 781, distance: 60.8
click at [138, 805] on div "Highlight H" at bounding box center [138, 805] width 49 height 39
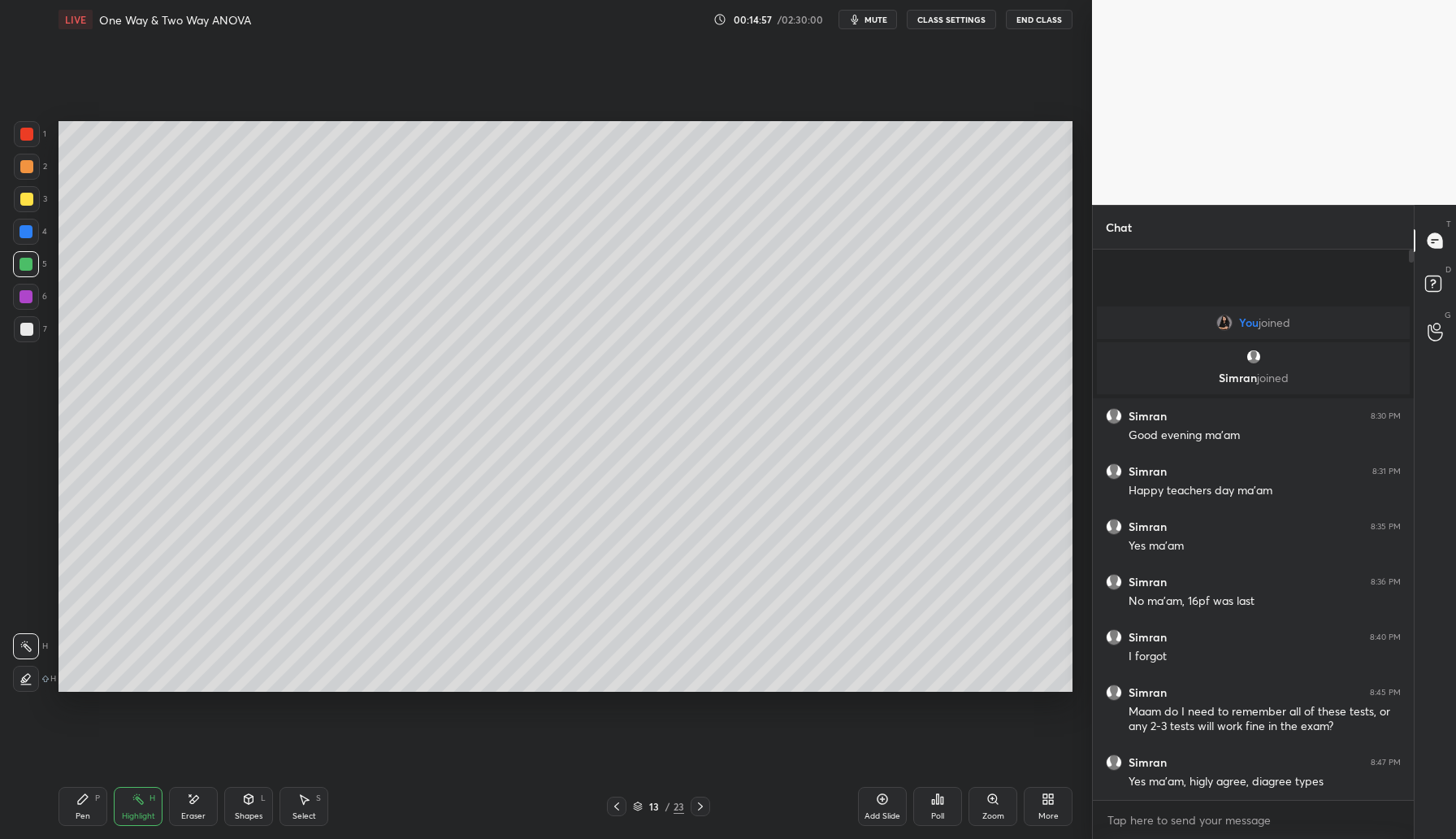
drag, startPoint x: 189, startPoint y: 807, endPoint x: 191, endPoint y: 739, distance: 68.0
click at [190, 802] on div "Eraser" at bounding box center [193, 805] width 49 height 39
drag, startPoint x: 88, startPoint y: 805, endPoint x: 113, endPoint y: 744, distance: 65.9
click at [89, 801] on div "Pen P" at bounding box center [83, 805] width 49 height 39
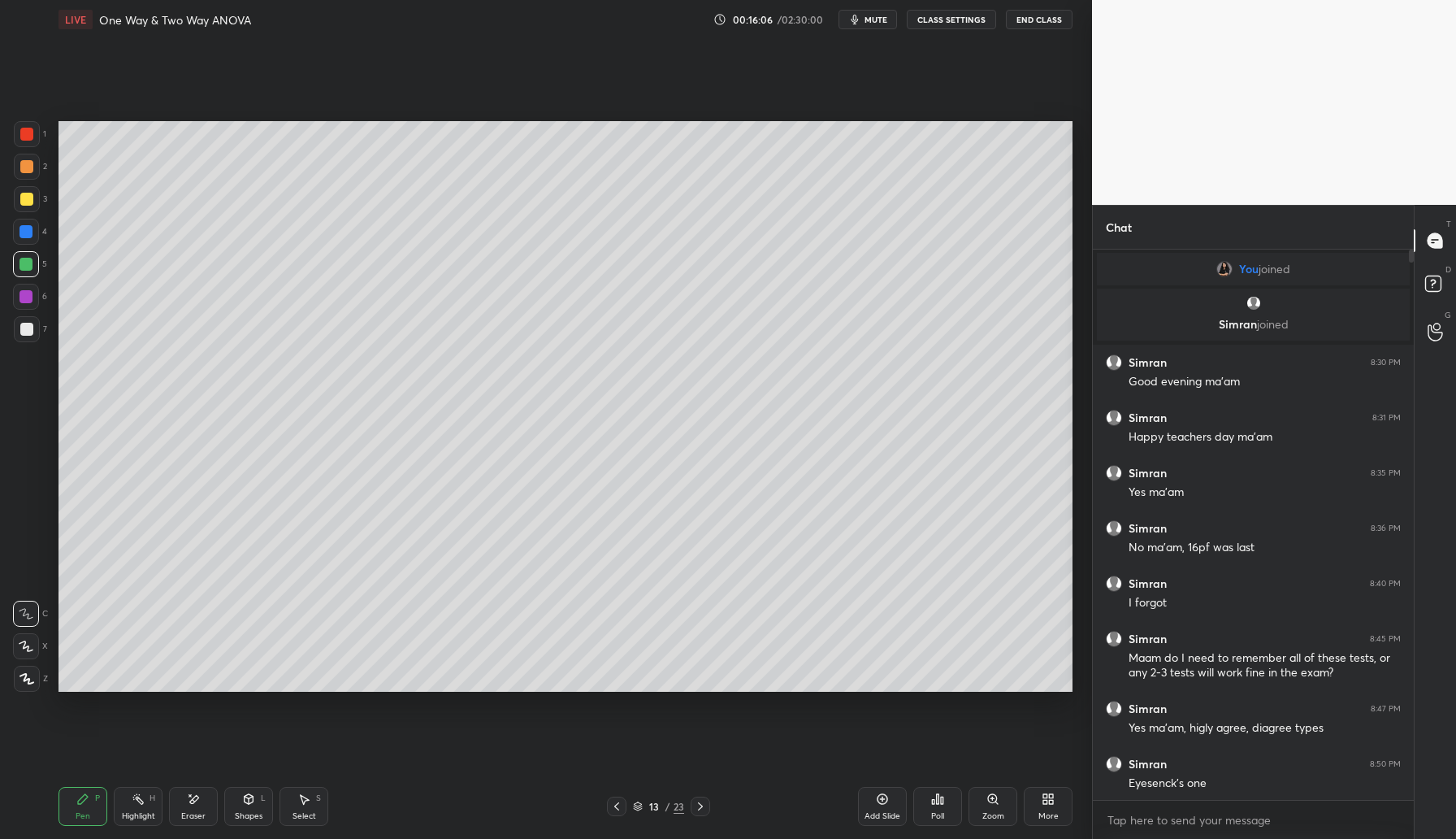
click at [38, 196] on div at bounding box center [26, 198] width 26 height 26
click at [886, 805] on div "Add Slide" at bounding box center [882, 805] width 49 height 39
drag, startPoint x: 23, startPoint y: 296, endPoint x: 45, endPoint y: 285, distance: 24.6
click at [23, 296] on div at bounding box center [26, 296] width 13 height 13
click at [32, 261] on div at bounding box center [26, 265] width 13 height 13
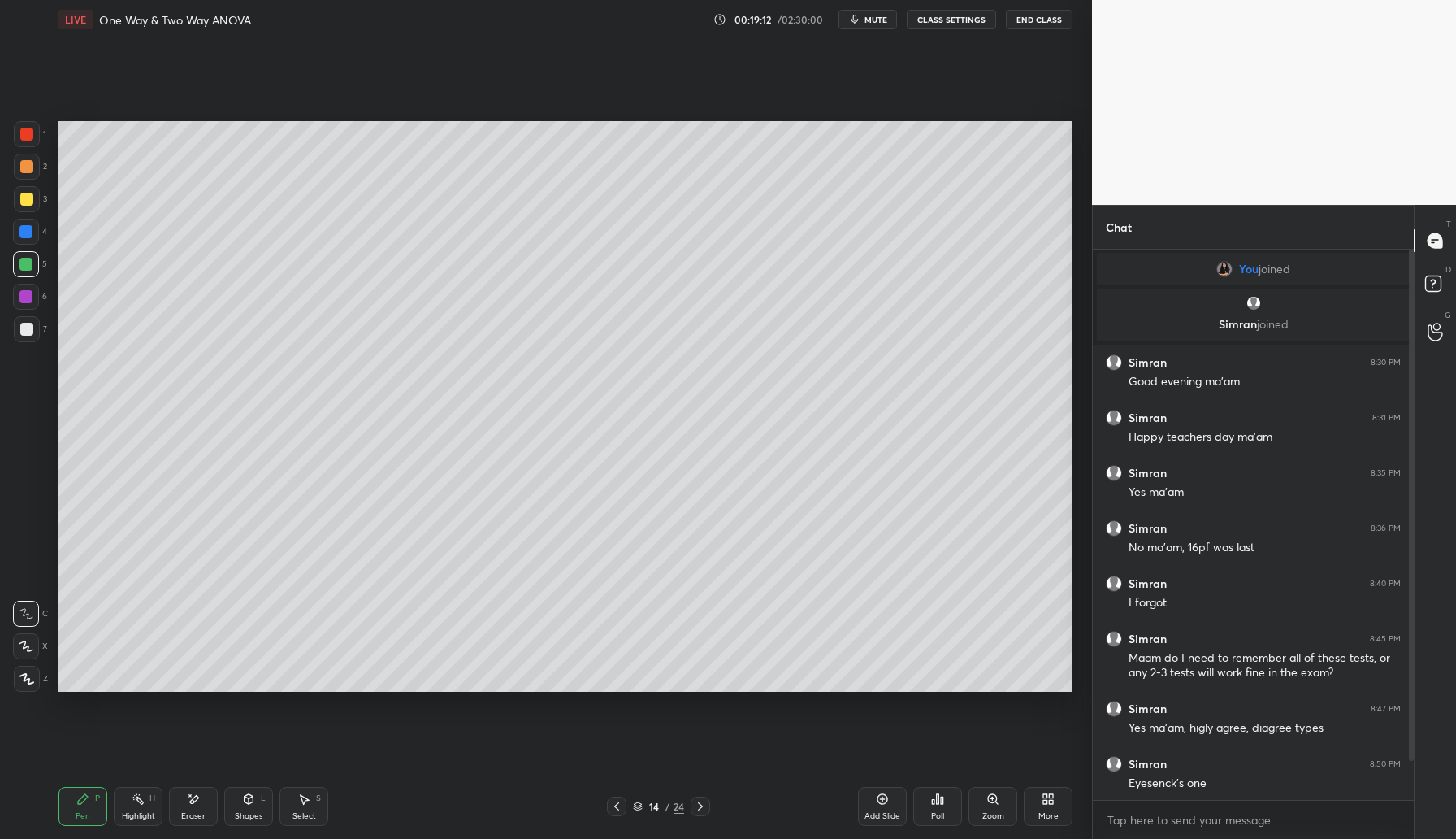
click at [884, 812] on div "Add Slide" at bounding box center [882, 816] width 36 height 8
drag, startPoint x: 884, startPoint y: 808, endPoint x: 893, endPoint y: 798, distance: 13.5
click at [884, 808] on div "Add Slide" at bounding box center [882, 805] width 49 height 39
drag, startPoint x: 33, startPoint y: 161, endPoint x: 48, endPoint y: 157, distance: 15.5
click at [33, 163] on div at bounding box center [26, 166] width 26 height 26
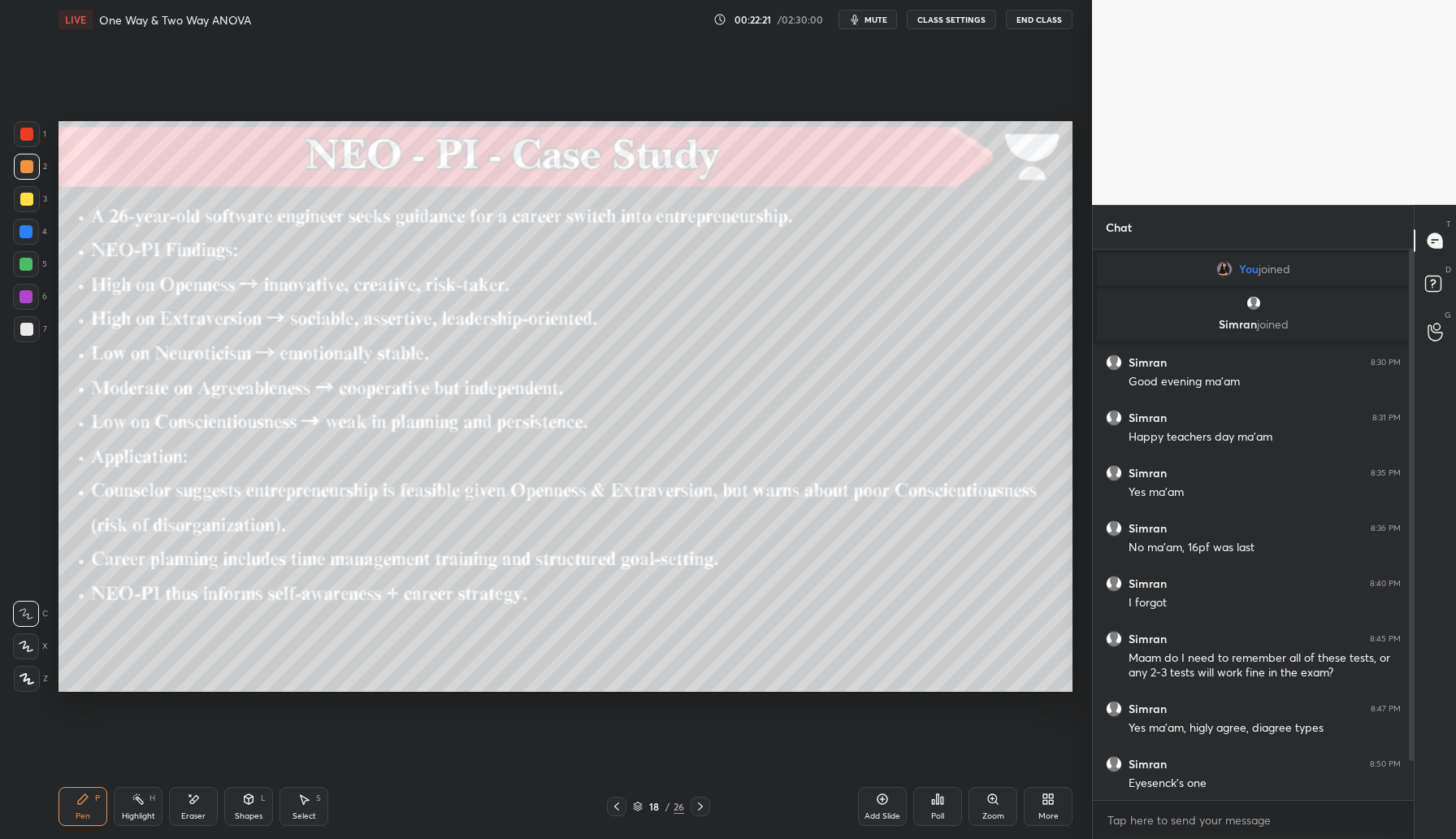
click at [705, 813] on div at bounding box center [701, 806] width 19 height 19
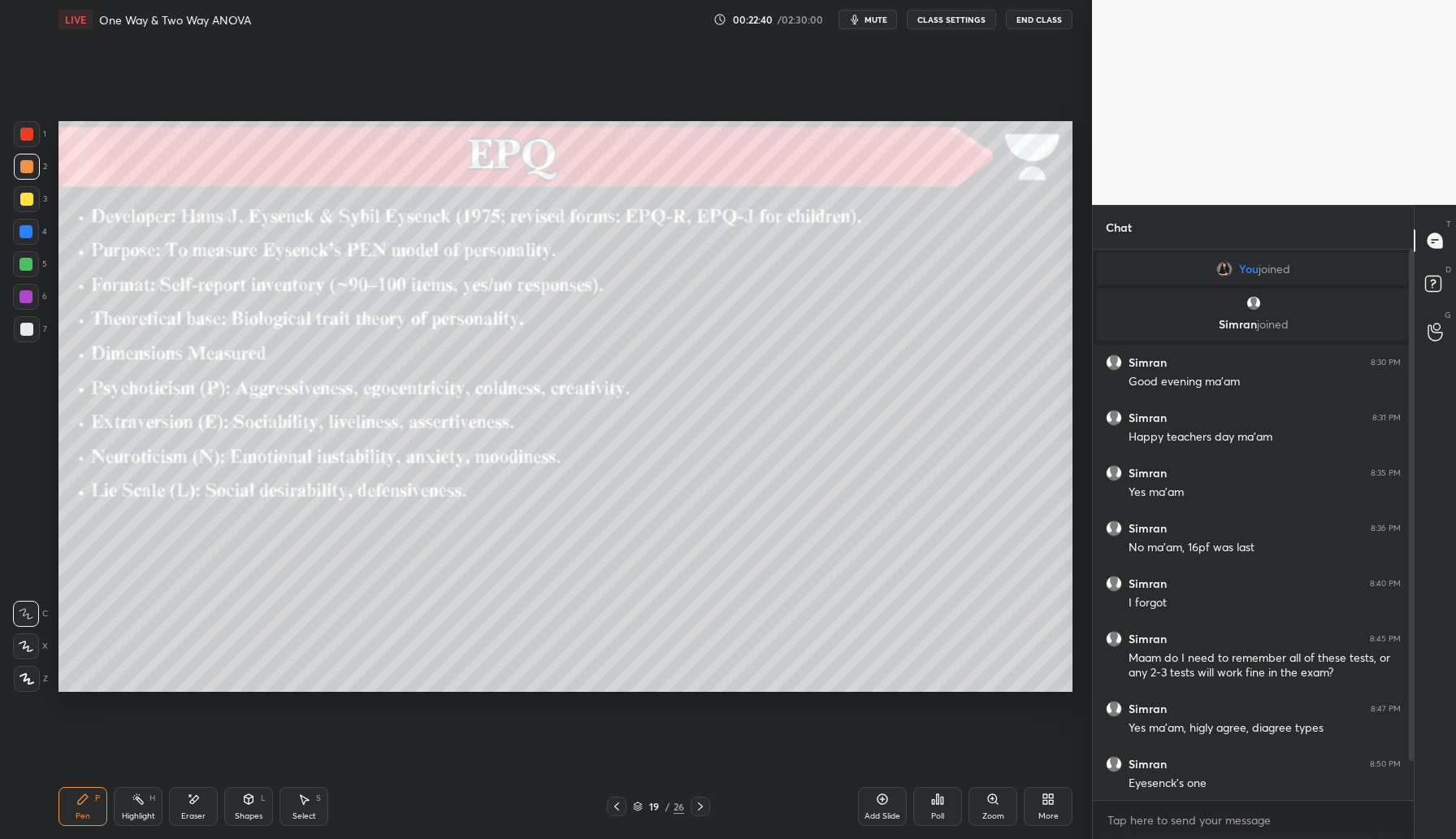
click at [879, 803] on icon at bounding box center [882, 799] width 13 height 13
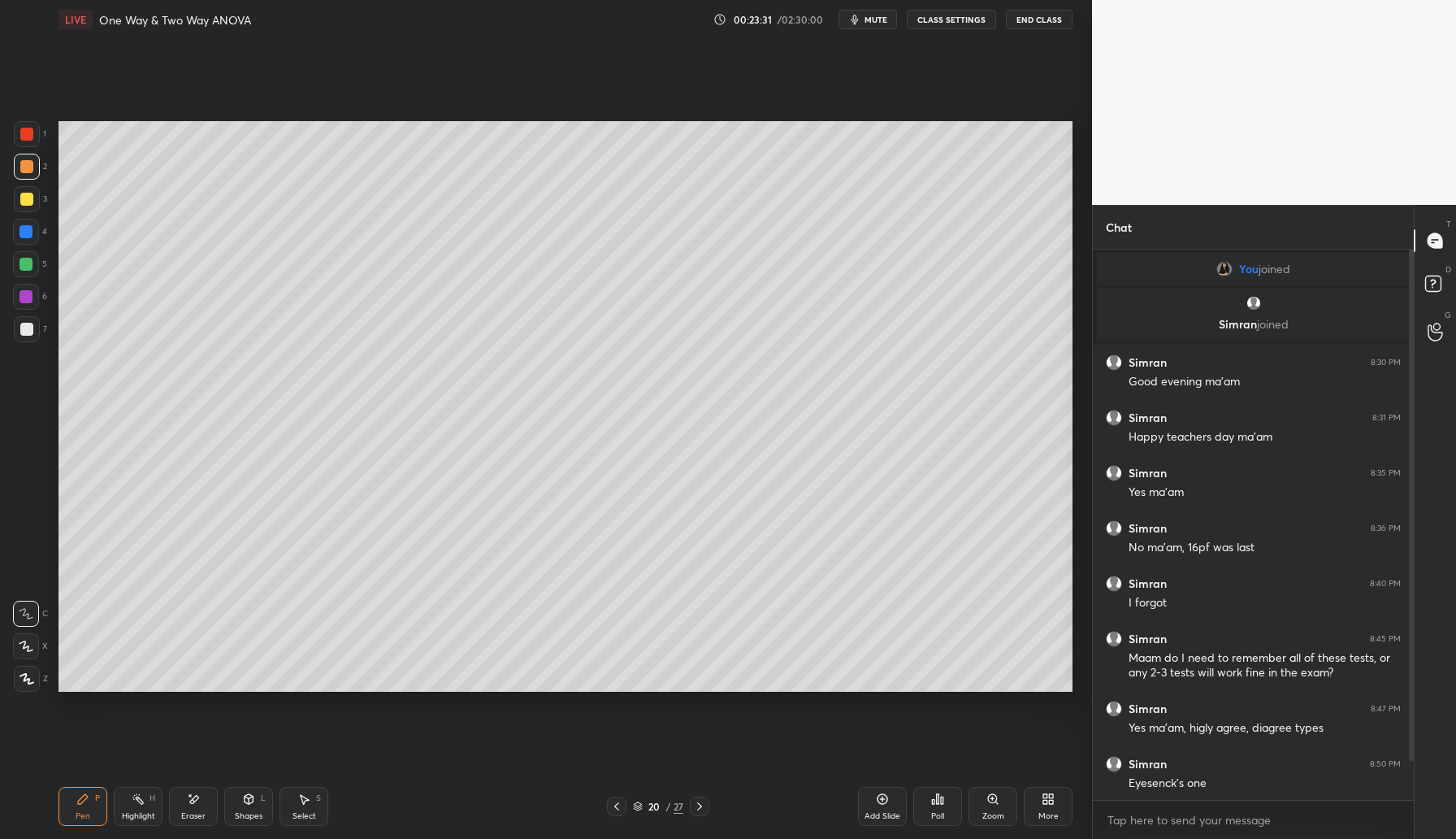
click at [203, 808] on div "Eraser" at bounding box center [193, 805] width 49 height 39
drag, startPoint x: 90, startPoint y: 801, endPoint x: 94, endPoint y: 792, distance: 9.8
click at [90, 801] on div "Pen P" at bounding box center [83, 805] width 49 height 39
click at [192, 806] on div "Eraser" at bounding box center [193, 805] width 49 height 39
drag, startPoint x: 85, startPoint y: 807, endPoint x: 123, endPoint y: 775, distance: 49.7
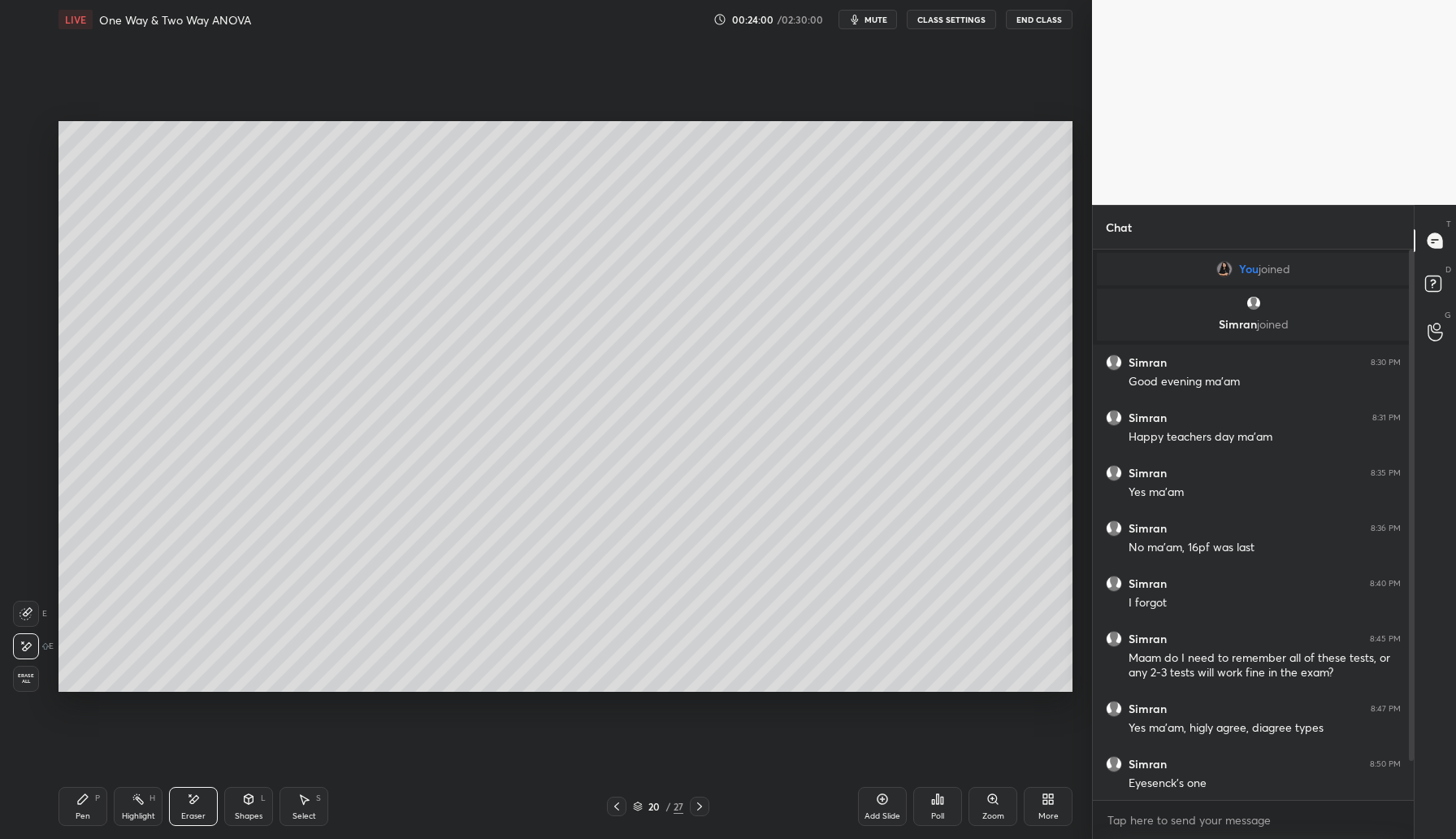
click at [86, 804] on div "Pen P" at bounding box center [83, 805] width 49 height 39
drag, startPoint x: 28, startPoint y: 198, endPoint x: 45, endPoint y: 196, distance: 17.1
click at [34, 199] on div at bounding box center [26, 198] width 26 height 26
drag, startPoint x: 29, startPoint y: 231, endPoint x: 39, endPoint y: 228, distance: 10.4
click at [34, 229] on div at bounding box center [26, 231] width 26 height 26
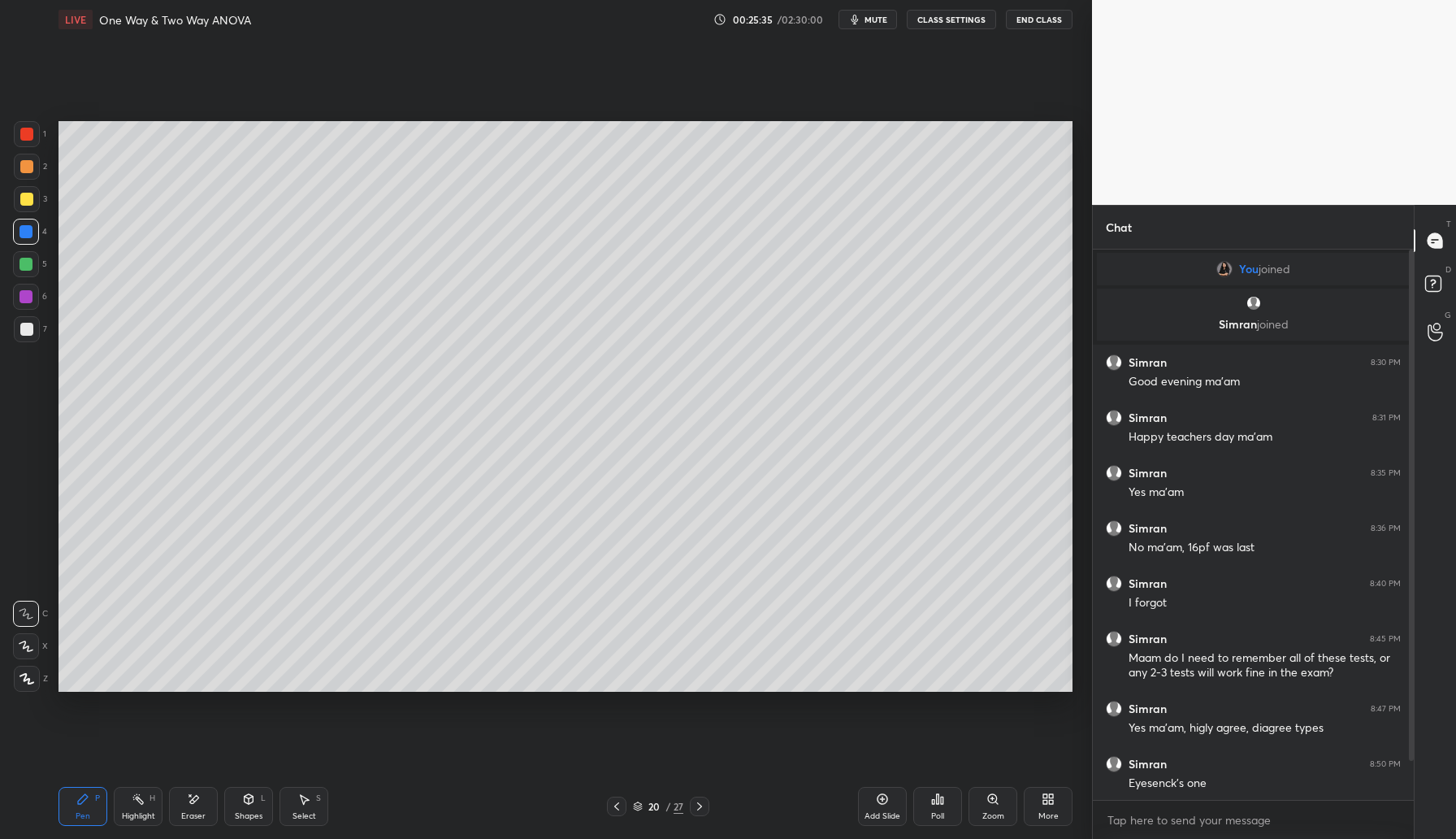
drag, startPoint x: 26, startPoint y: 325, endPoint x: 35, endPoint y: 324, distance: 9.1
click at [27, 326] on div at bounding box center [27, 329] width 13 height 13
click at [187, 812] on div "Eraser" at bounding box center [192, 816] width 24 height 8
drag, startPoint x: 89, startPoint y: 799, endPoint x: 191, endPoint y: 727, distance: 124.9
click at [89, 799] on div "Pen P" at bounding box center [83, 805] width 49 height 39
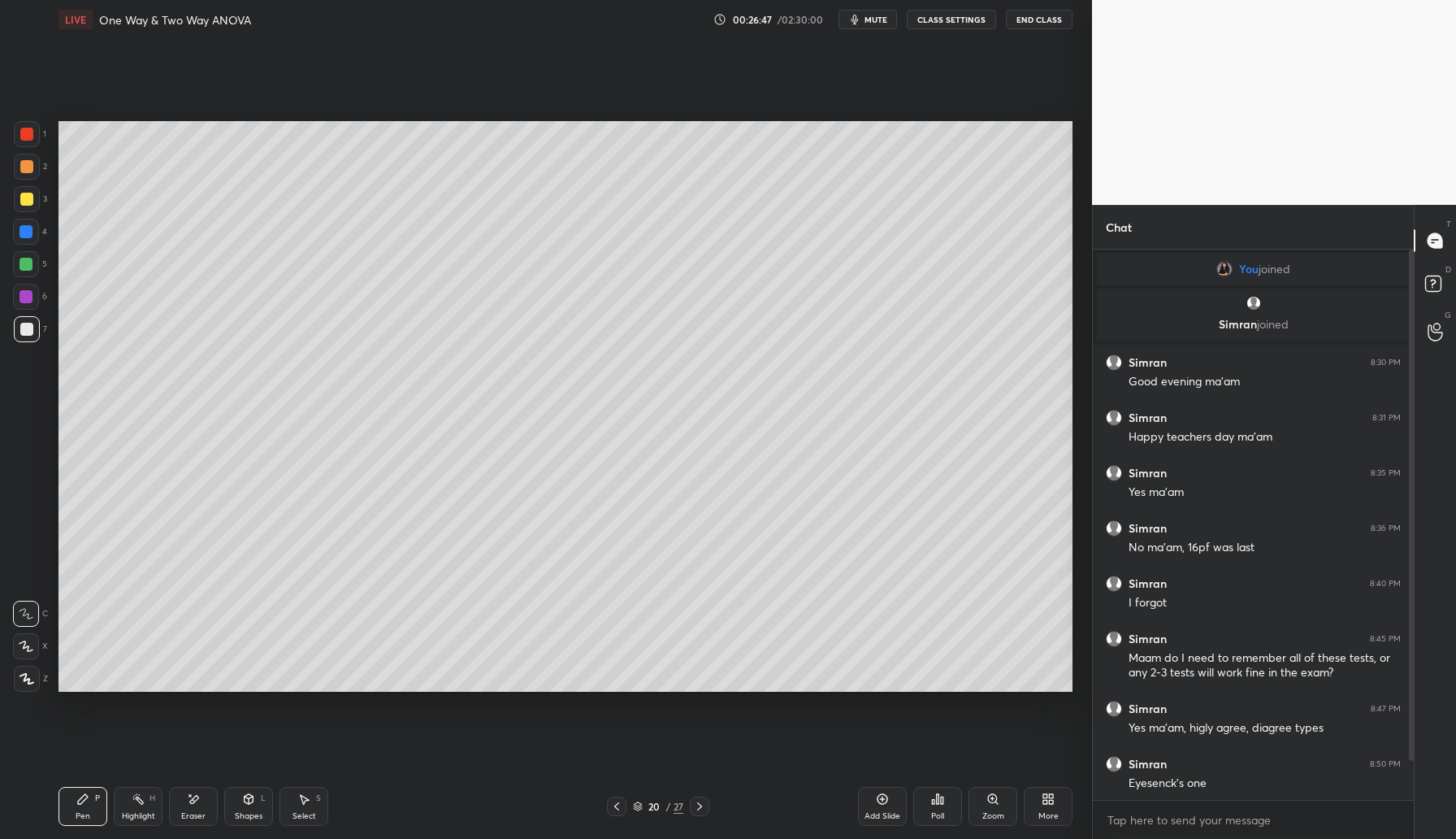
drag, startPoint x: 81, startPoint y: 805, endPoint x: 91, endPoint y: 794, distance: 14.9
click at [81, 805] on div "Pen P" at bounding box center [83, 805] width 49 height 39
click at [26, 299] on div at bounding box center [26, 296] width 13 height 13
click at [22, 264] on div at bounding box center [26, 265] width 13 height 13
click at [884, 805] on div "Add Slide" at bounding box center [882, 805] width 49 height 39
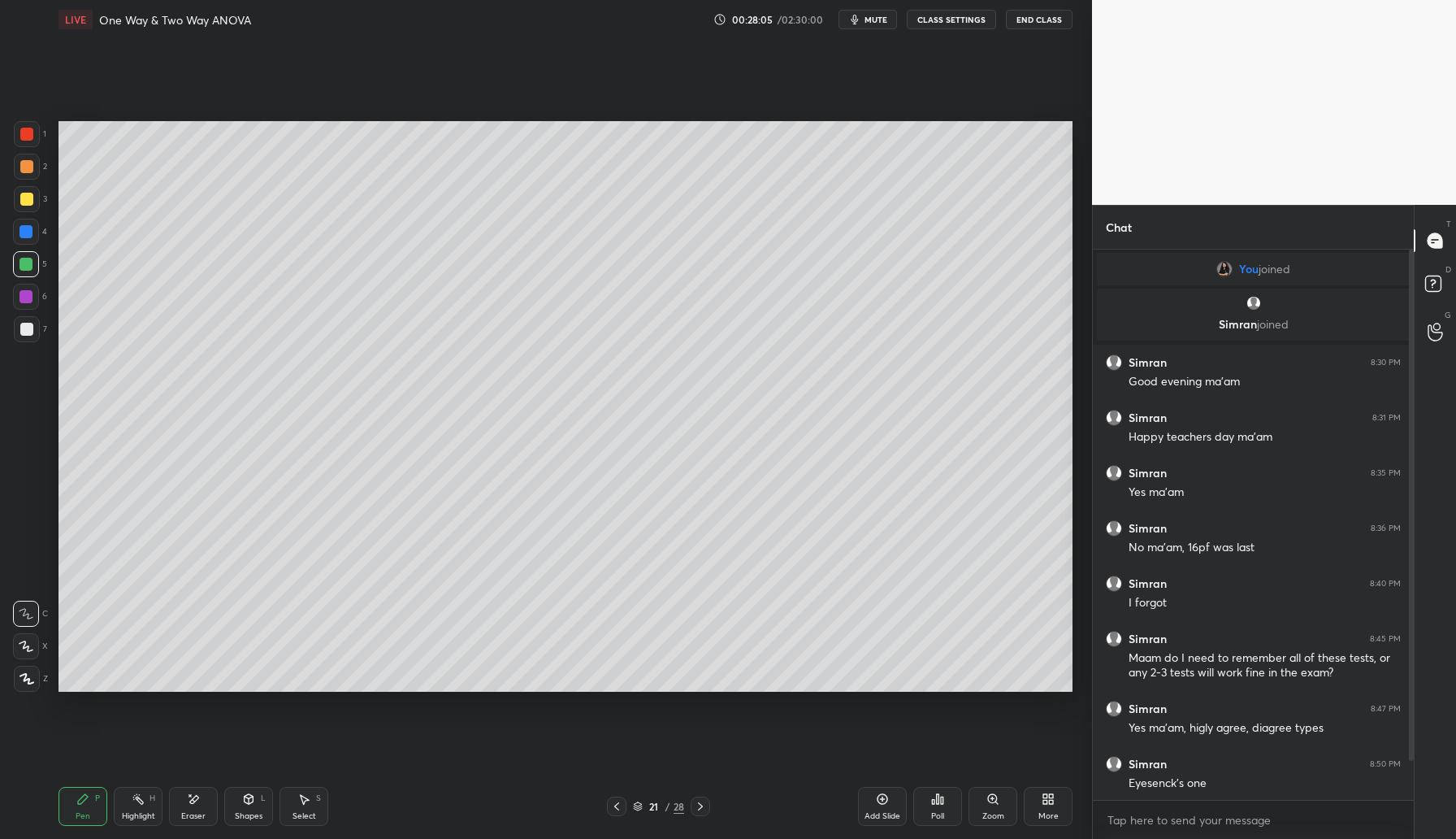
drag, startPoint x: 28, startPoint y: 171, endPoint x: 39, endPoint y: 168, distance: 11.4
click at [31, 170] on div at bounding box center [27, 166] width 13 height 13
drag, startPoint x: 26, startPoint y: 201, endPoint x: 38, endPoint y: 202, distance: 12.0
click at [29, 200] on div at bounding box center [27, 199] width 13 height 13
click at [25, 133] on div at bounding box center [27, 135] width 13 height 13
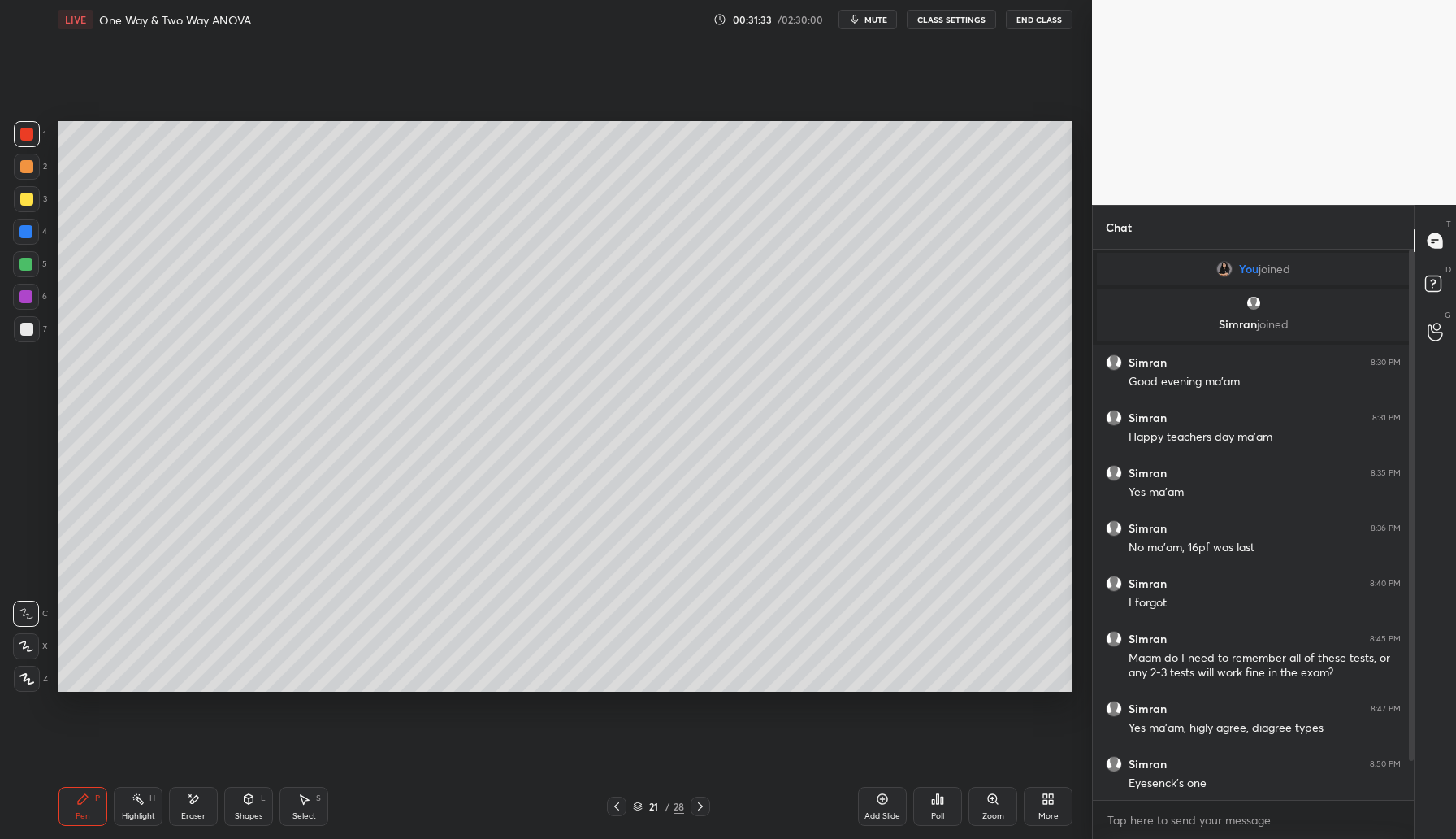
click at [29, 262] on div at bounding box center [26, 265] width 13 height 13
click at [31, 334] on div at bounding box center [27, 329] width 13 height 13
drag, startPoint x: 868, startPoint y: 25, endPoint x: 876, endPoint y: 26, distance: 8.1
click at [868, 25] on button "mute" at bounding box center [868, 19] width 59 height 19
click at [968, 64] on icon at bounding box center [966, 62] width 13 height 13
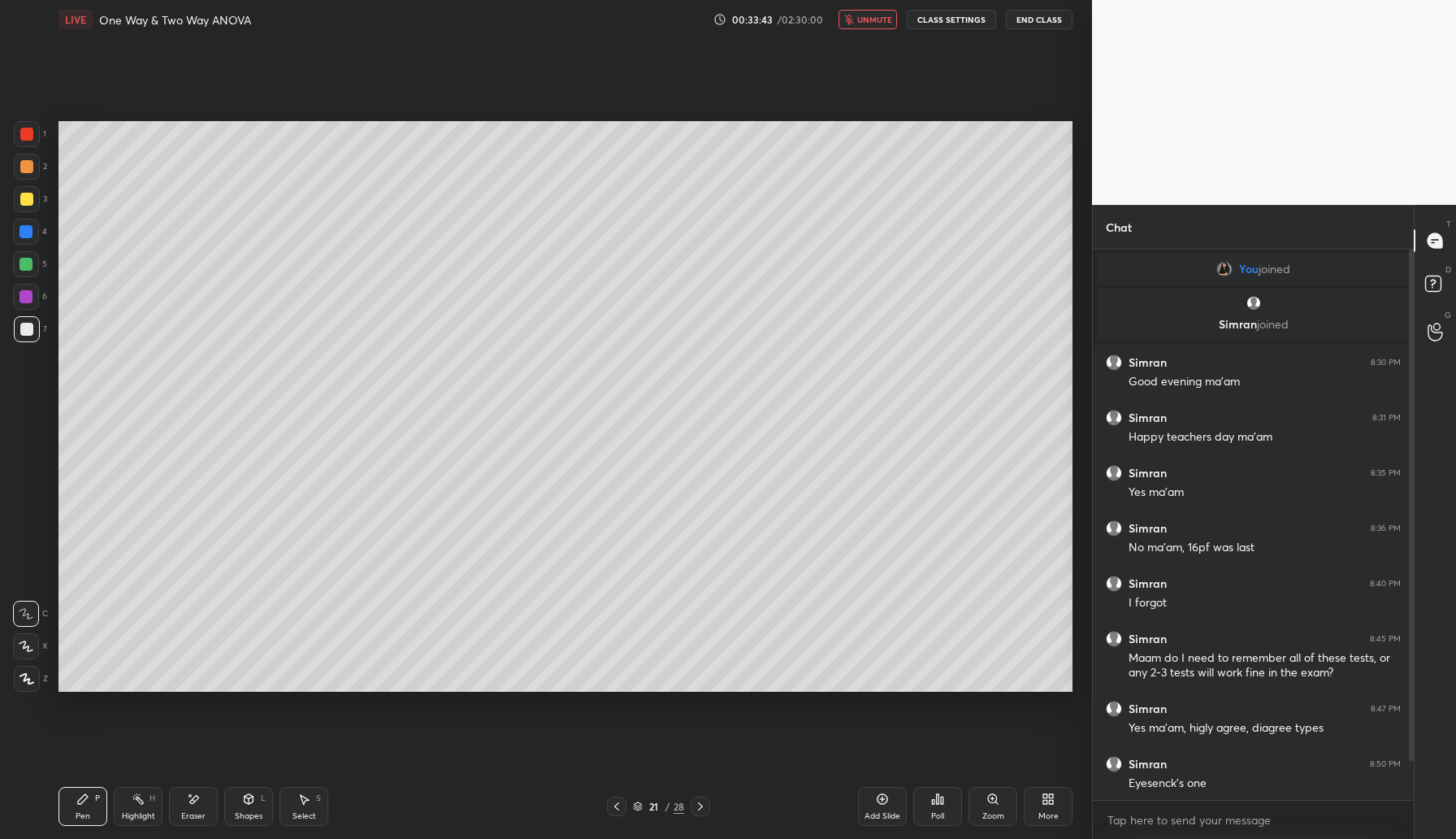
click at [866, 24] on span "unmute" at bounding box center [875, 19] width 35 height 12
click at [886, 801] on icon at bounding box center [882, 799] width 11 height 11
drag, startPoint x: 28, startPoint y: 163, endPoint x: 38, endPoint y: 156, distance: 12.2
click at [29, 162] on div at bounding box center [27, 166] width 13 height 13
click at [189, 805] on div "Eraser" at bounding box center [193, 805] width 49 height 39
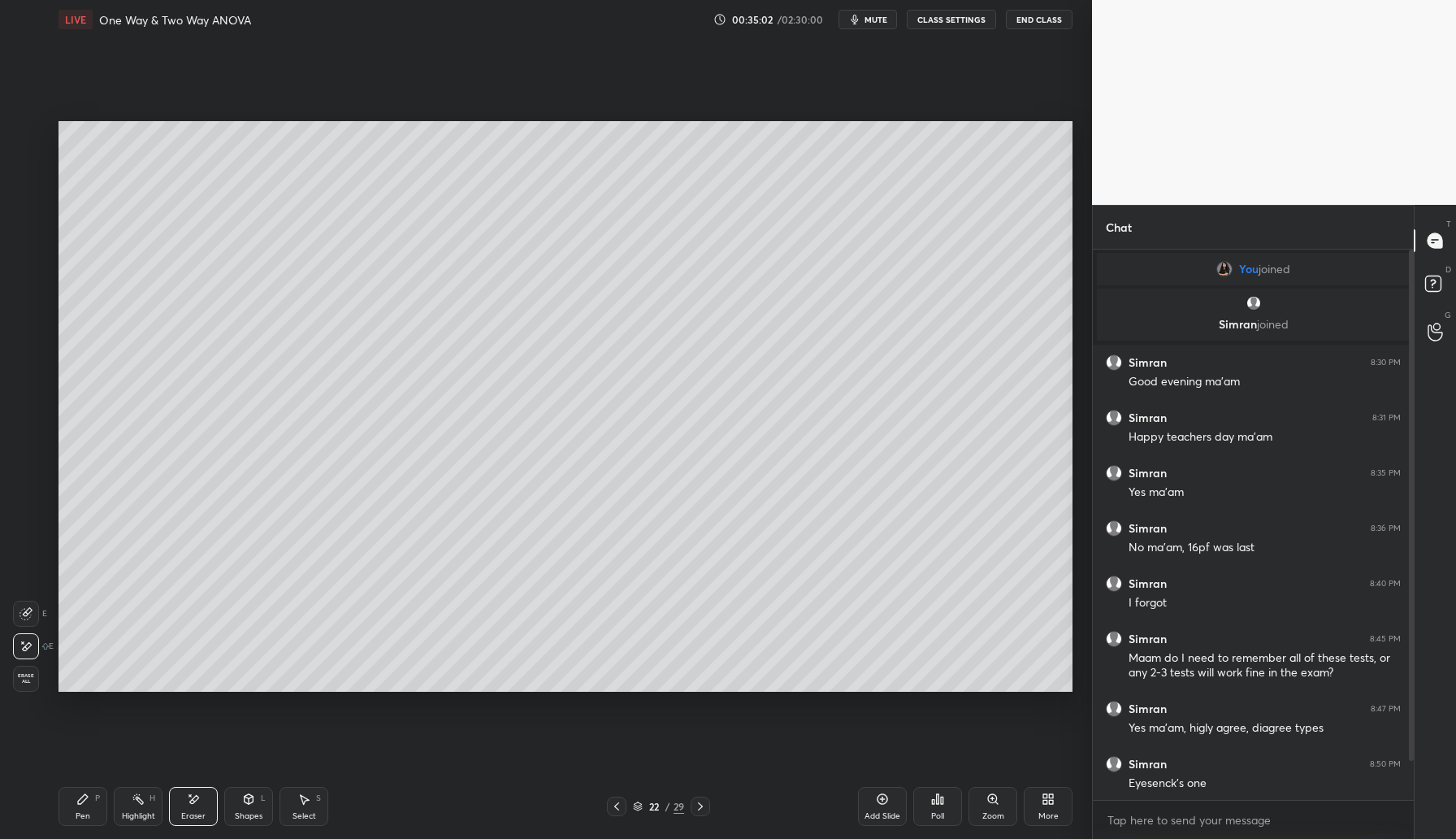
click at [73, 816] on div "Pen P" at bounding box center [83, 805] width 49 height 39
drag, startPoint x: 29, startPoint y: 229, endPoint x: 39, endPoint y: 223, distance: 11.7
click at [29, 229] on div at bounding box center [26, 232] width 13 height 13
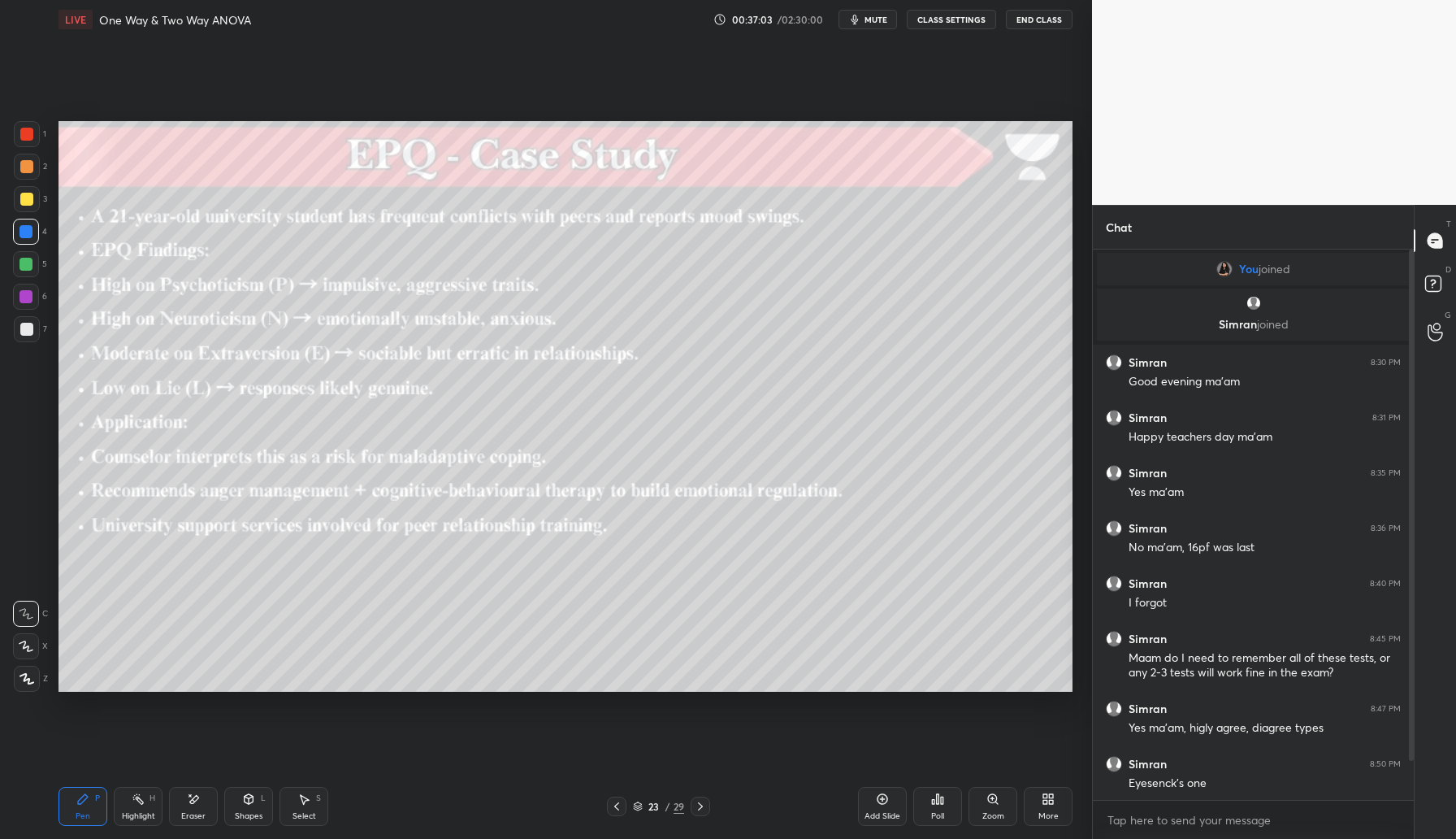
click at [859, 22] on icon "button" at bounding box center [856, 19] width 8 height 10
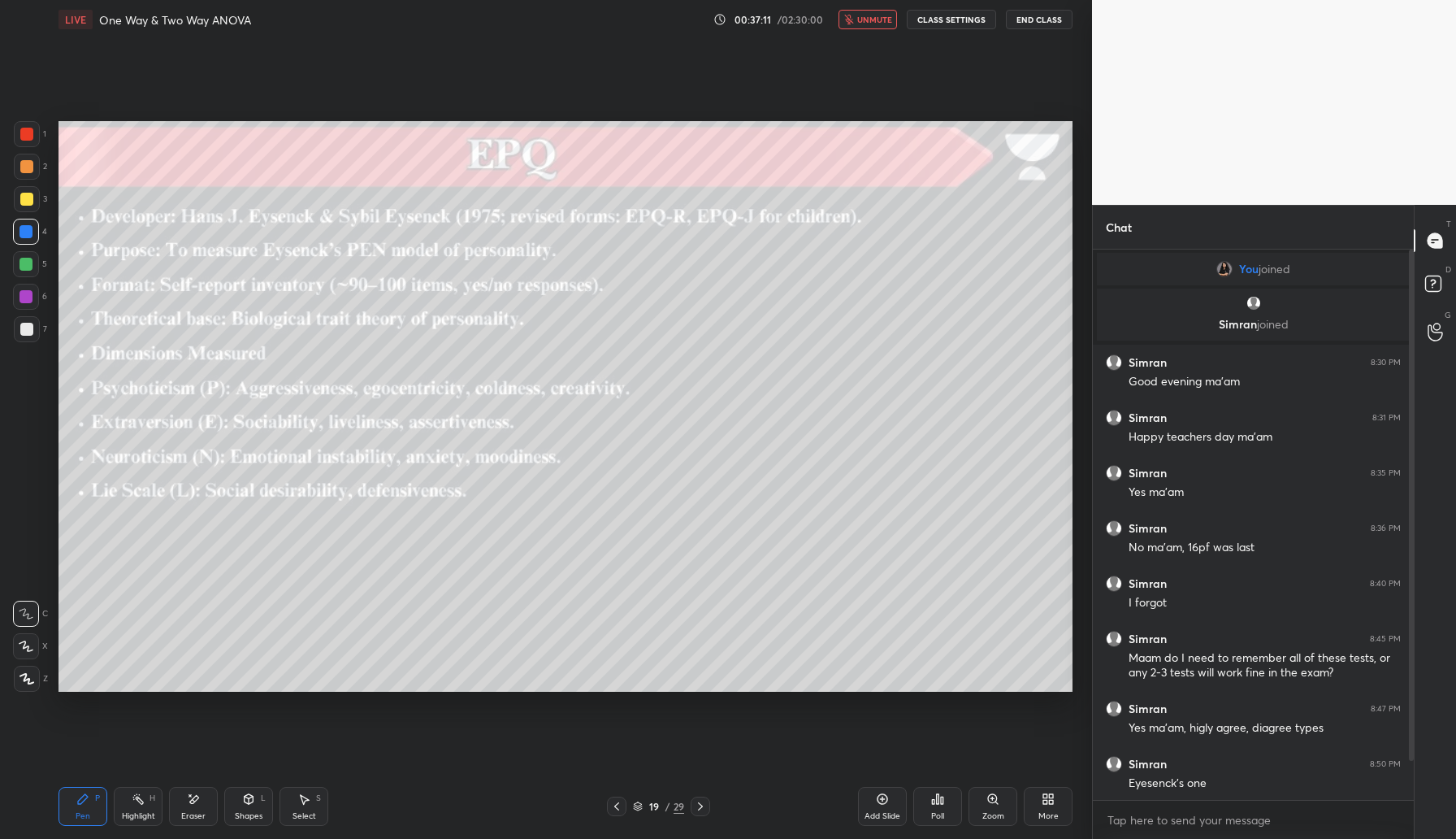
click at [884, 800] on icon at bounding box center [882, 799] width 13 height 13
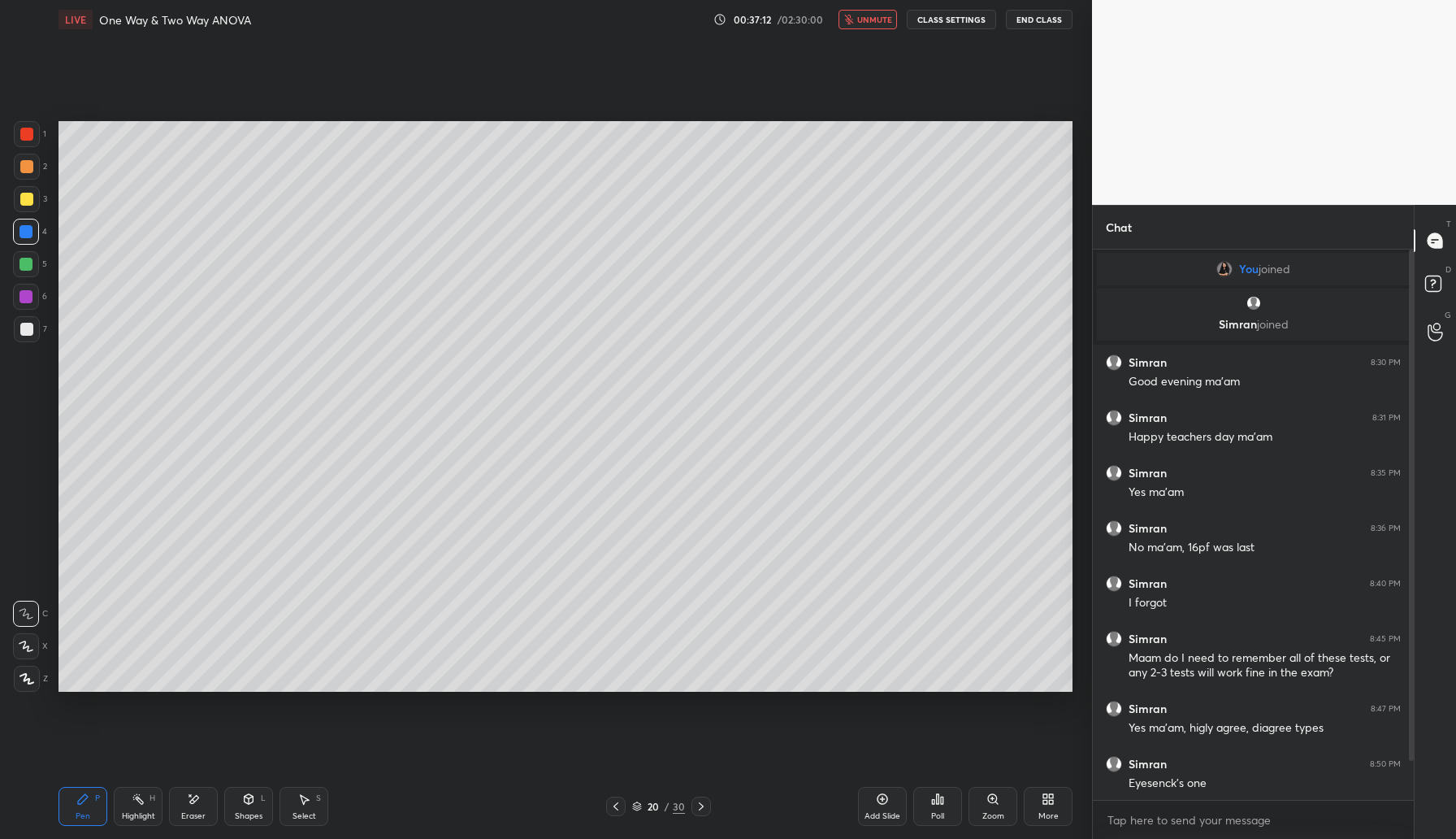
click at [619, 803] on icon at bounding box center [616, 806] width 13 height 13
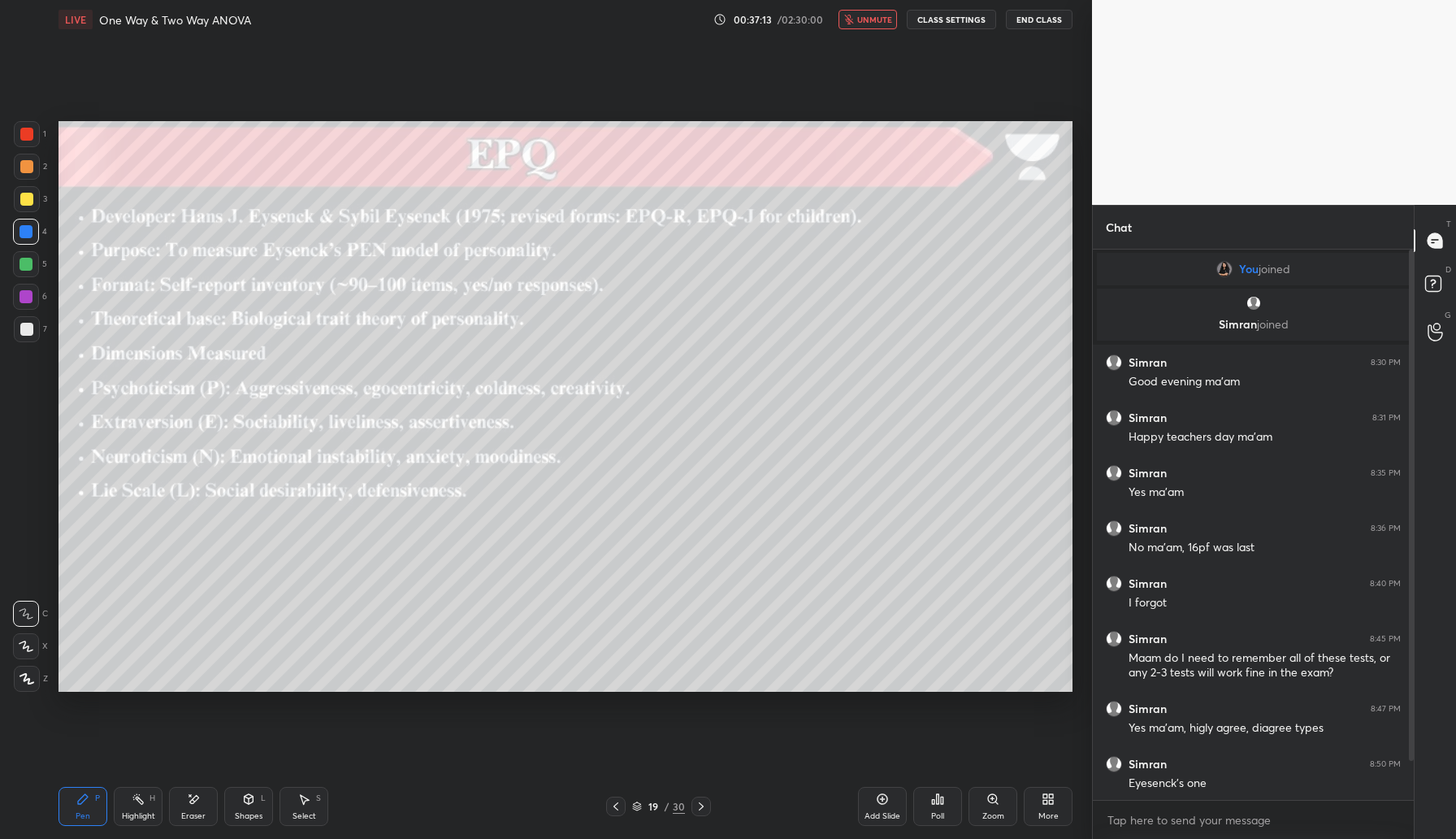
click at [891, 26] on button "unmute" at bounding box center [868, 19] width 59 height 19
click at [706, 813] on div at bounding box center [702, 806] width 19 height 19
click at [874, 800] on div "Add Slide" at bounding box center [882, 805] width 49 height 39
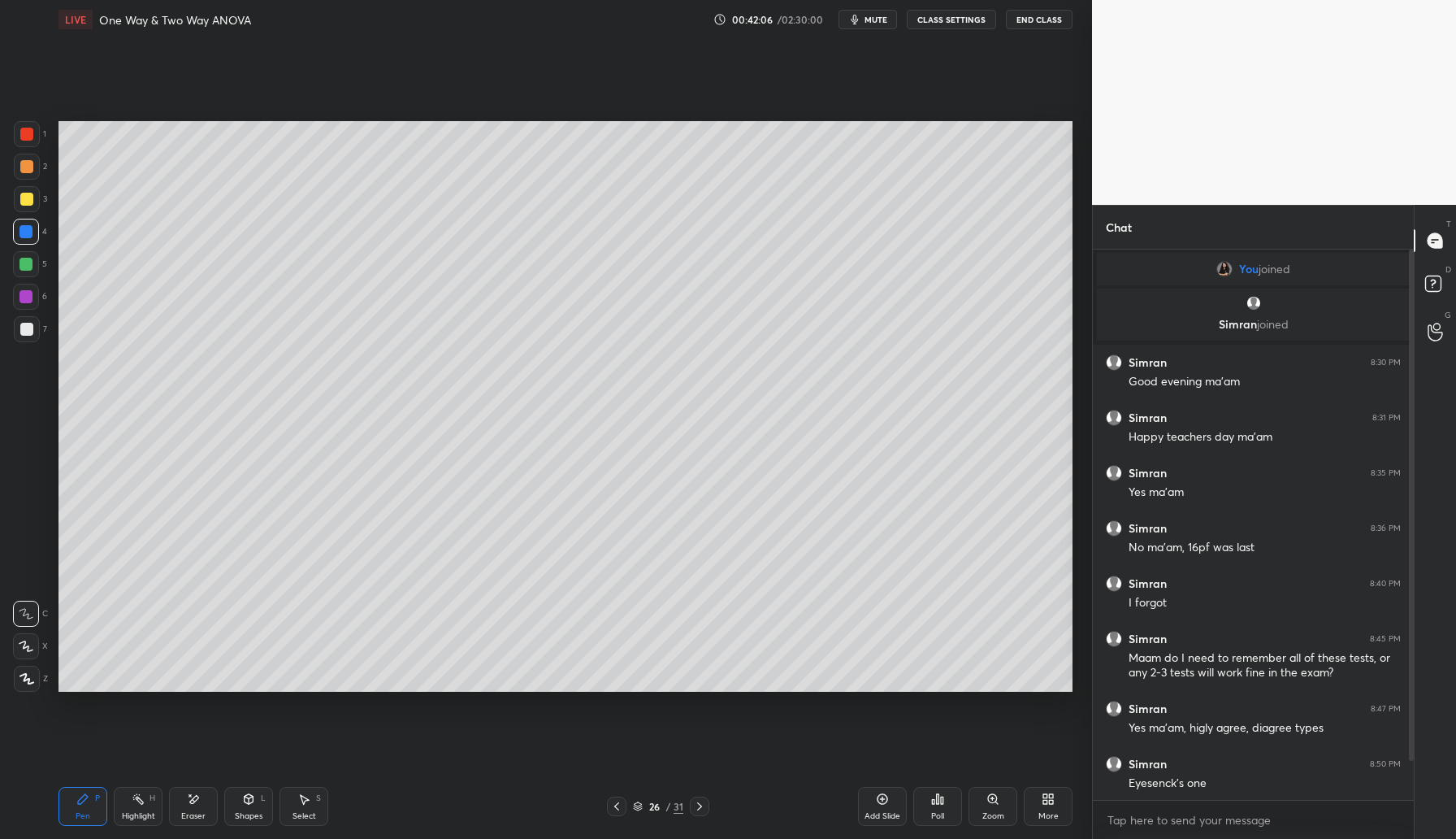
drag, startPoint x: 29, startPoint y: 197, endPoint x: 38, endPoint y: 196, distance: 9.1
click at [33, 197] on div at bounding box center [26, 198] width 26 height 26
click at [618, 809] on icon at bounding box center [617, 806] width 13 height 13
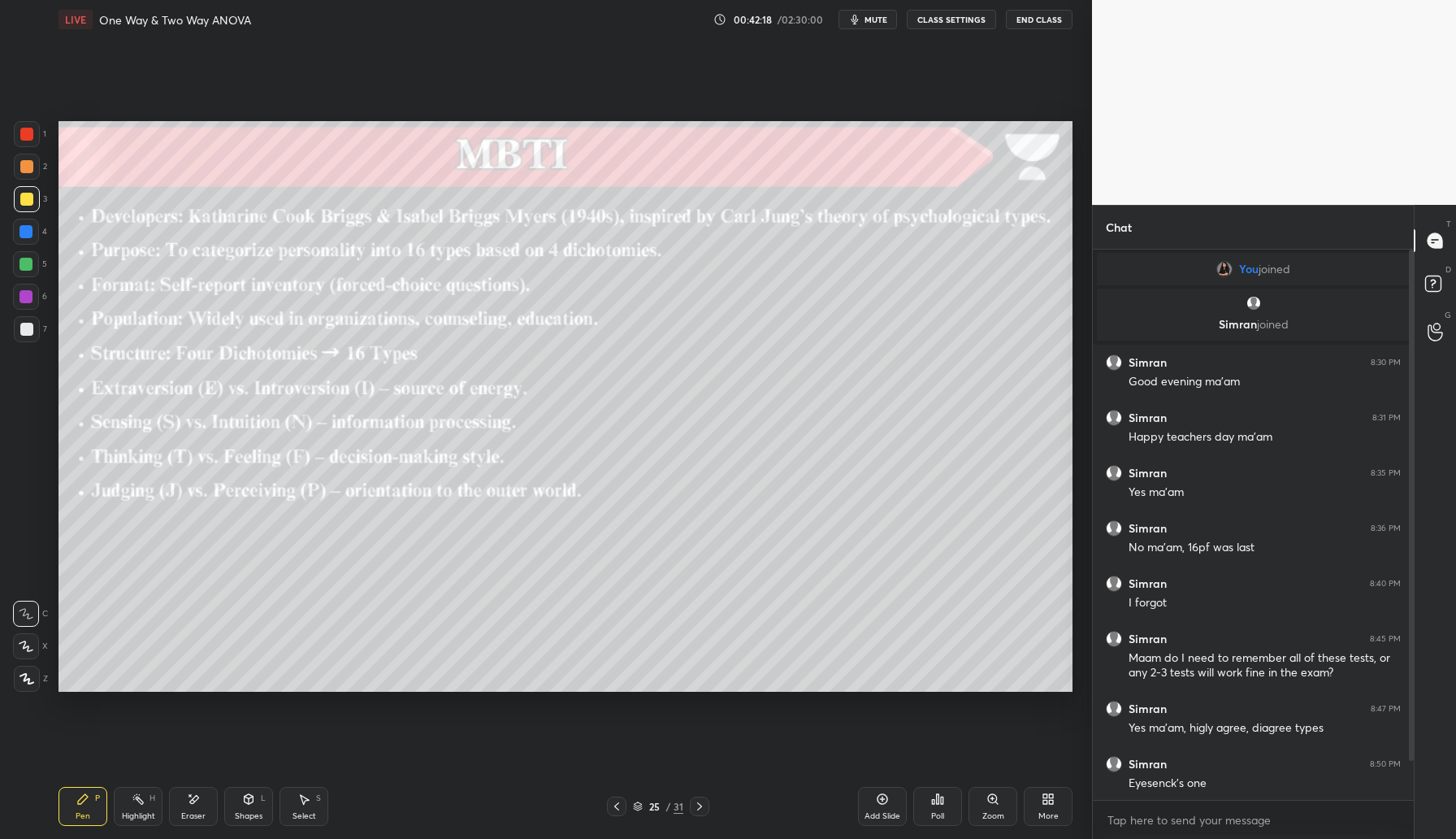
click at [705, 803] on icon at bounding box center [700, 806] width 13 height 13
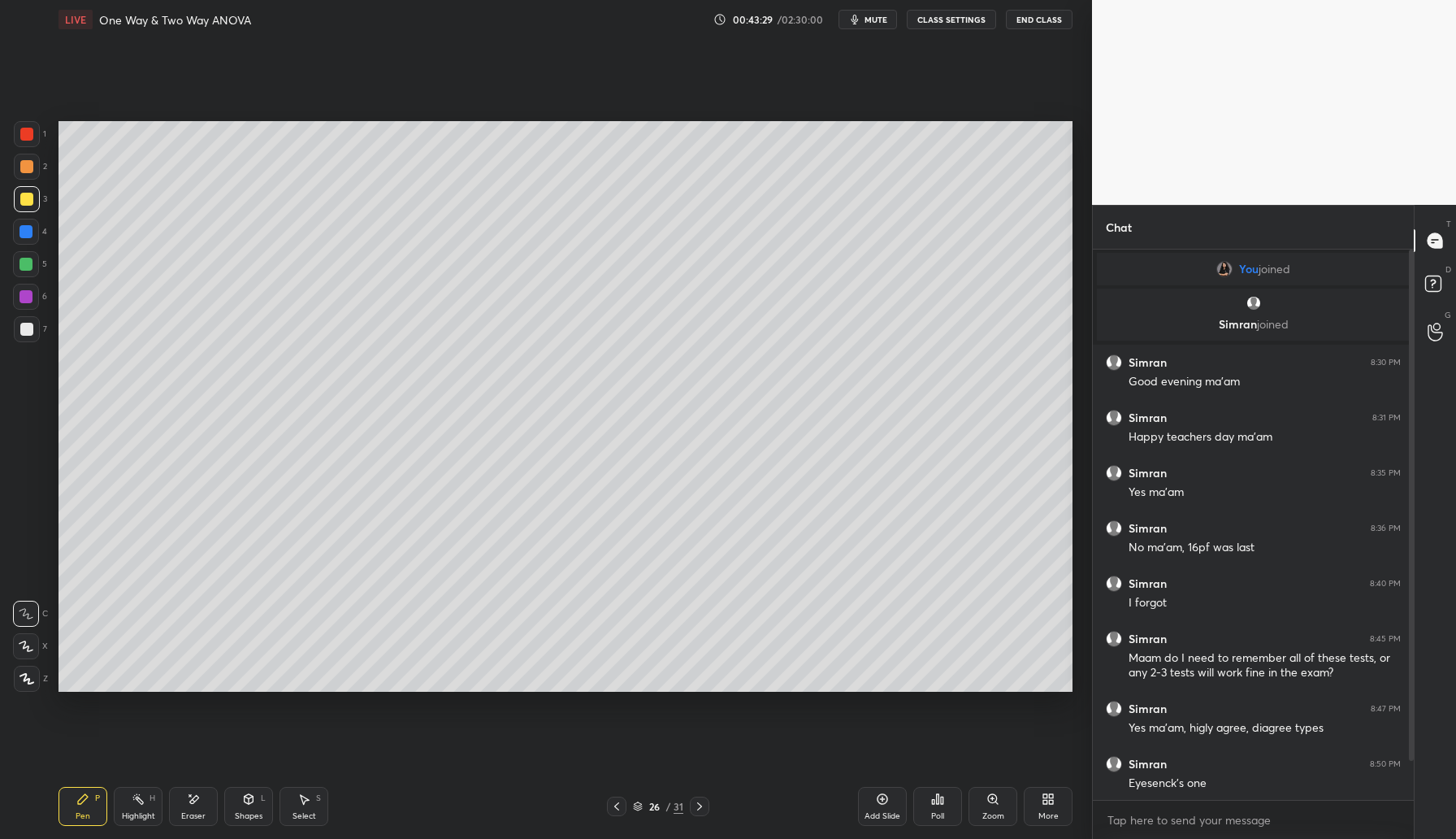
drag, startPoint x: 881, startPoint y: 818, endPoint x: 881, endPoint y: 809, distance: 9.0
click at [881, 818] on div "Add Slide" at bounding box center [882, 816] width 36 height 8
click at [35, 231] on div at bounding box center [26, 231] width 26 height 26
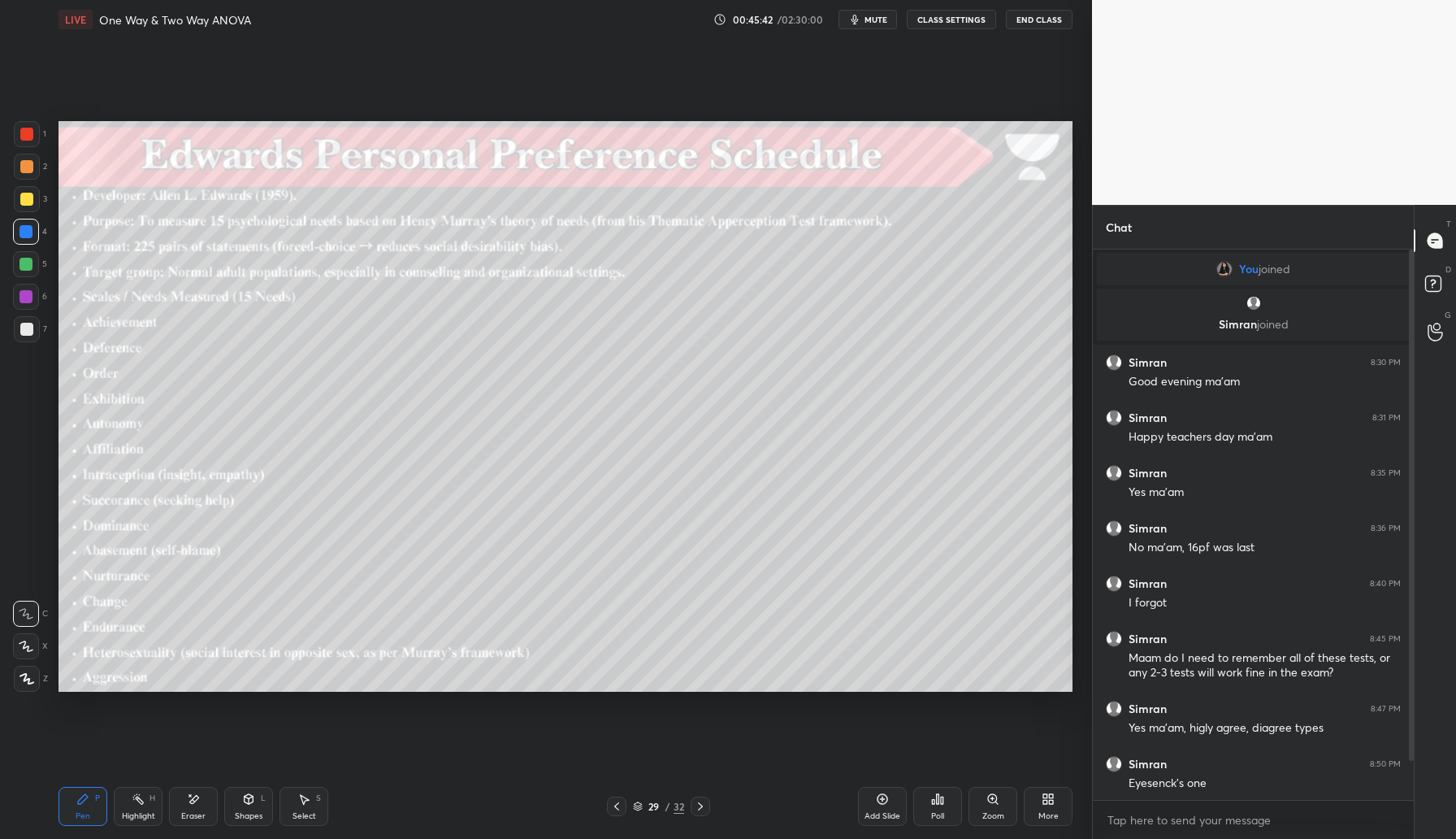
click at [890, 813] on div "Add Slide" at bounding box center [882, 816] width 36 height 8
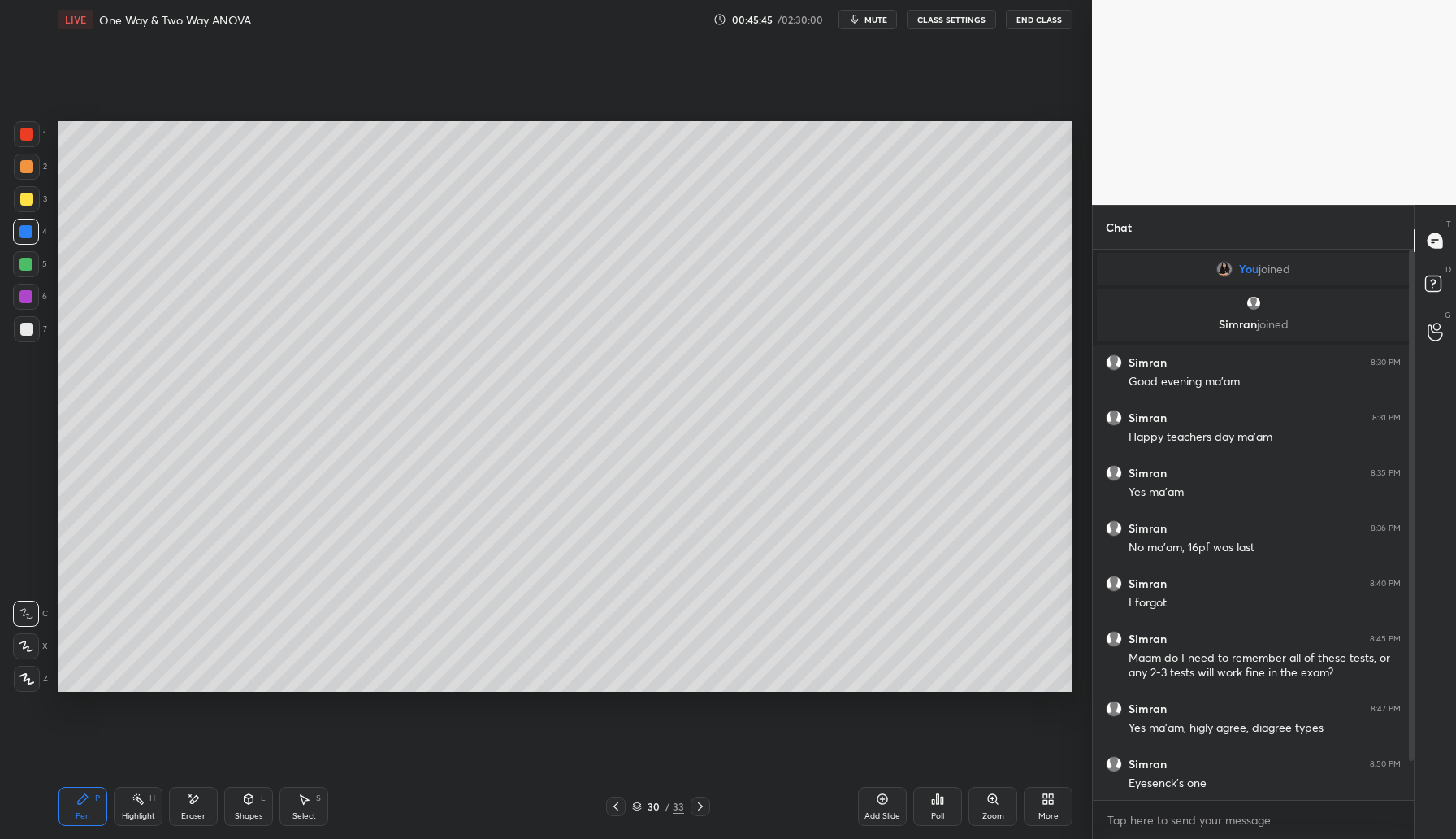
drag, startPoint x: 30, startPoint y: 165, endPoint x: 57, endPoint y: 160, distance: 27.5
click at [30, 166] on div at bounding box center [27, 166] width 13 height 13
click at [615, 802] on icon at bounding box center [616, 806] width 13 height 13
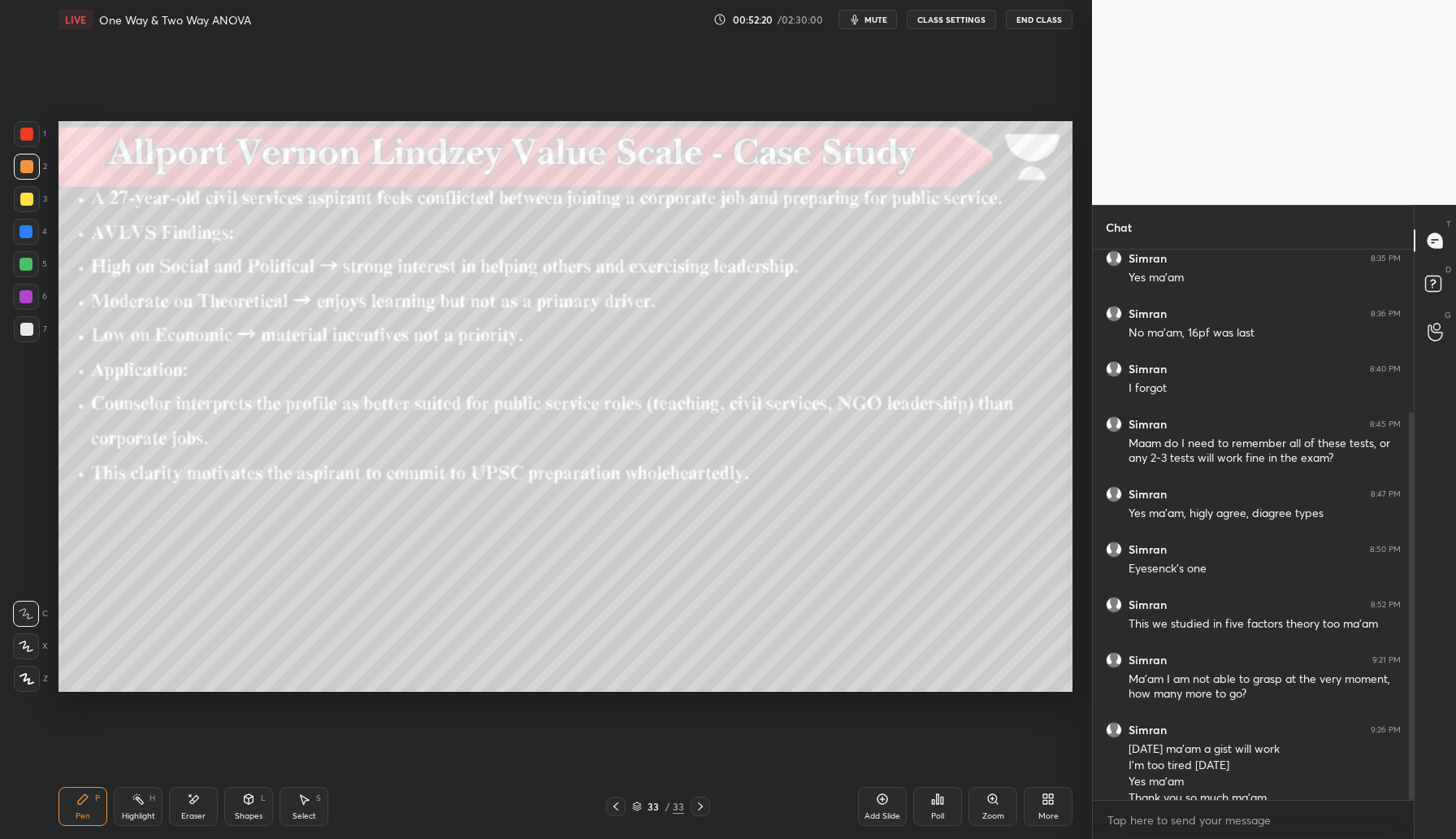
scroll to position [231, 0]
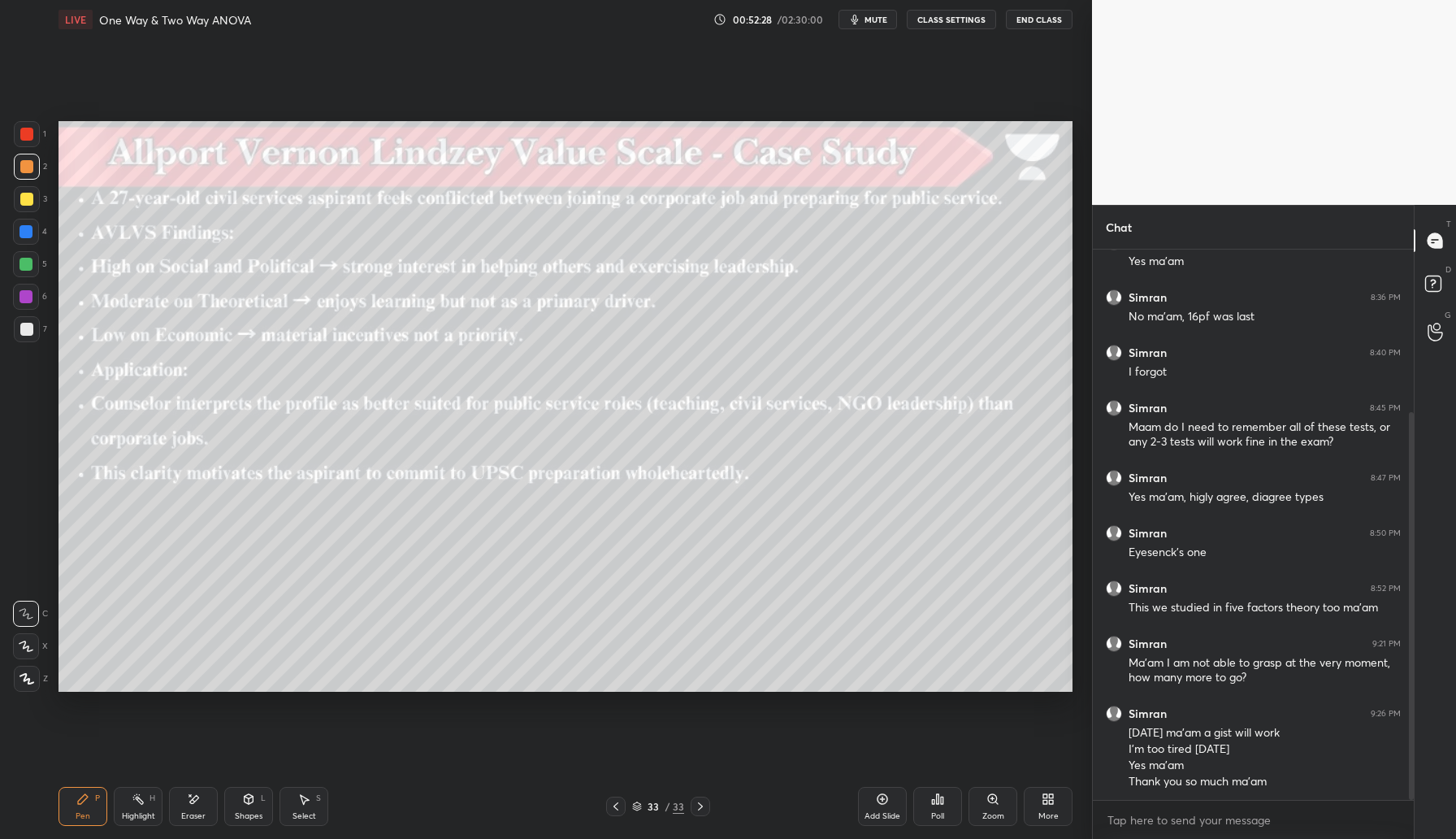
click at [1037, 24] on button "End Class" at bounding box center [1038, 19] width 66 height 19
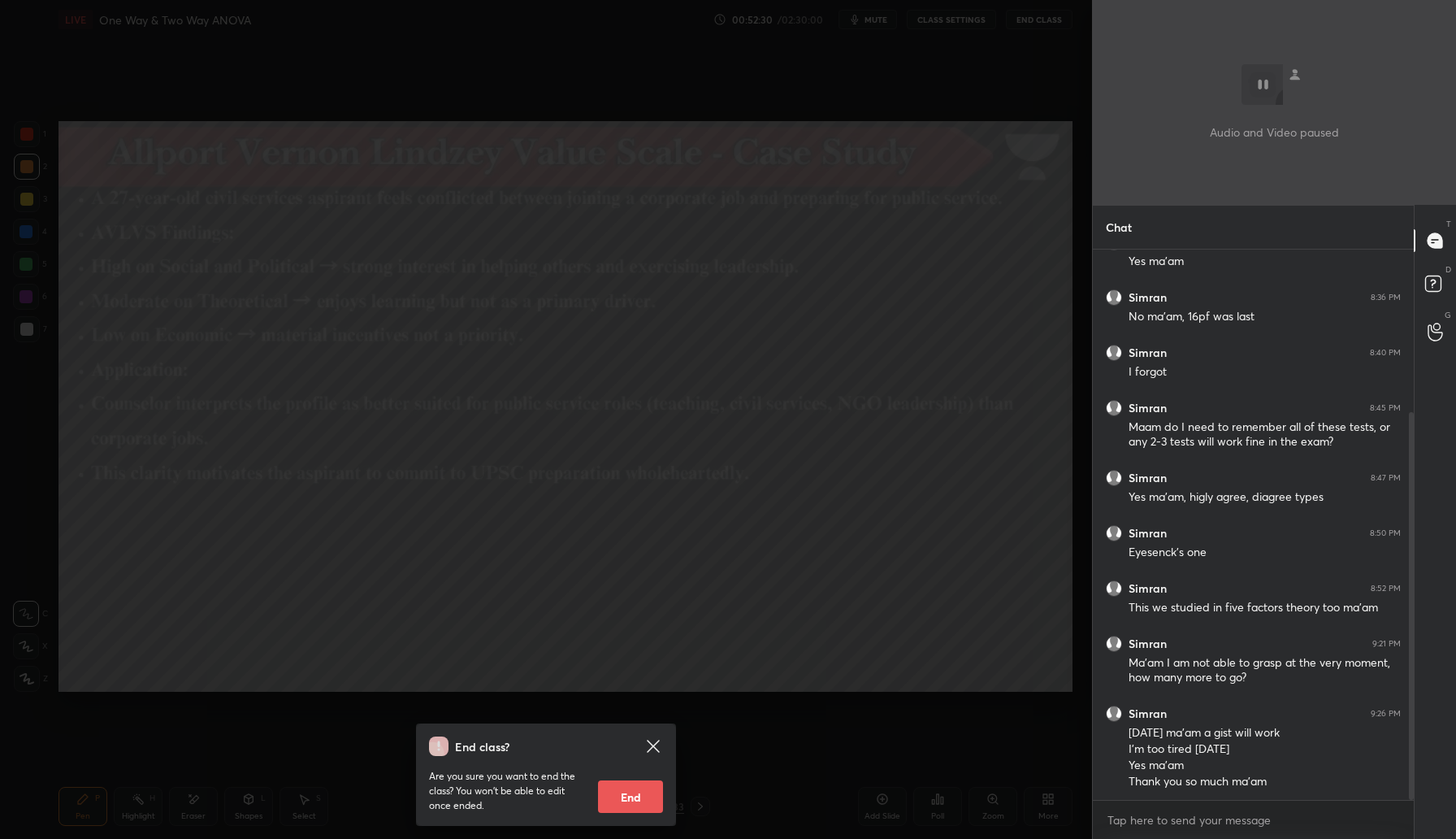
click at [627, 792] on button "End" at bounding box center [631, 797] width 65 height 33
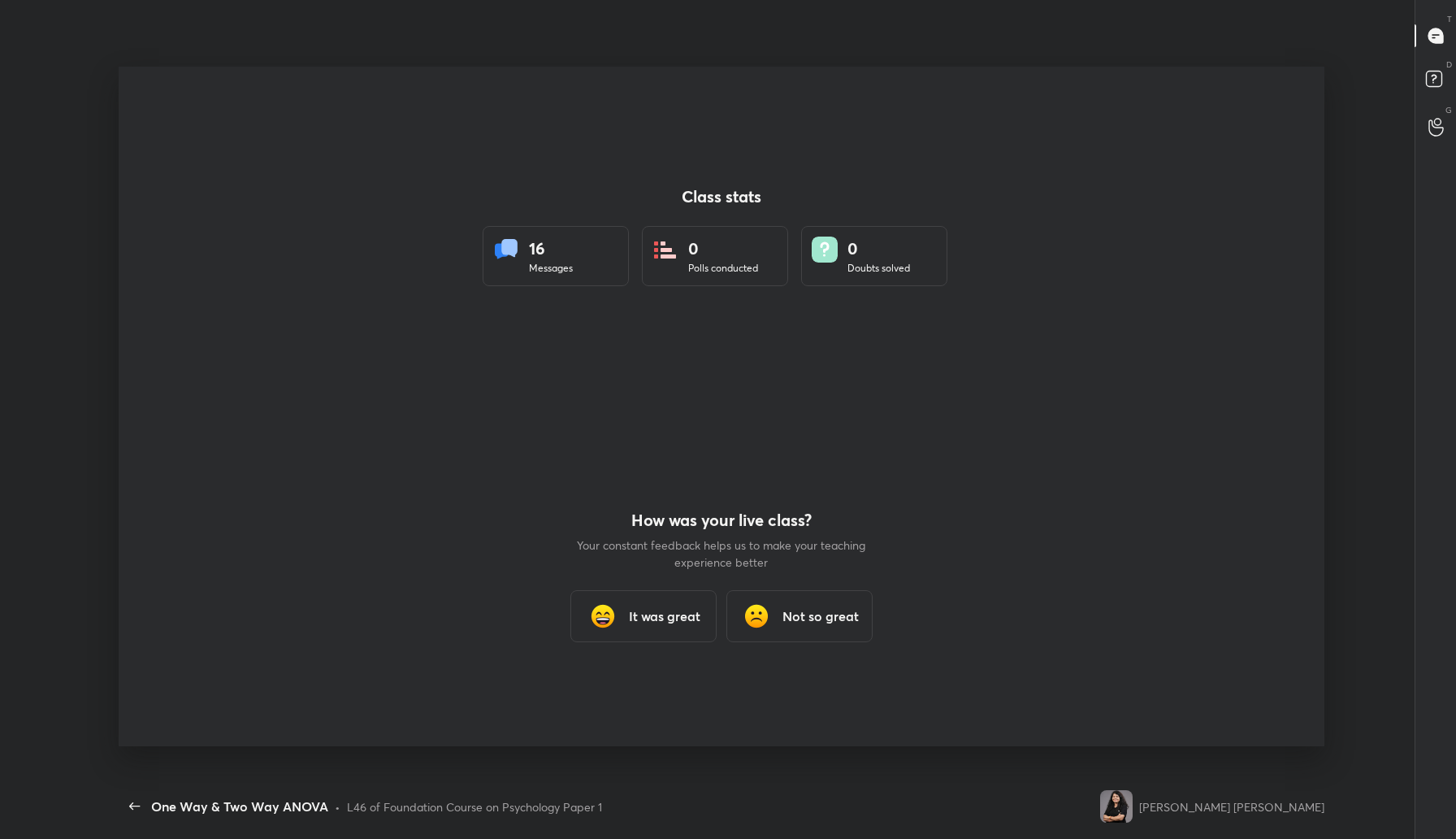
scroll to position [0, 0]
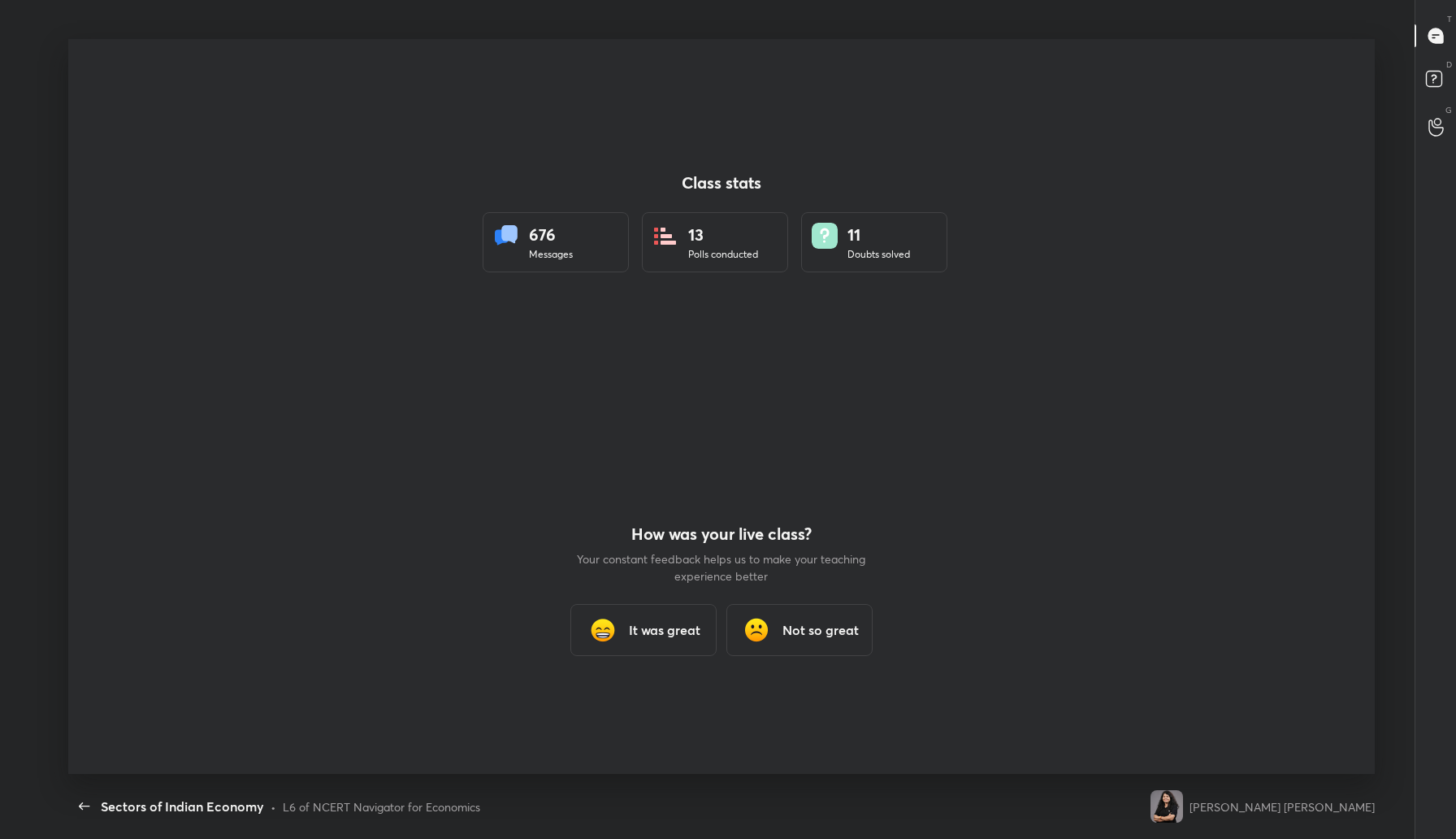
scroll to position [6, 1]
